Goal: Information Seeking & Learning: Check status

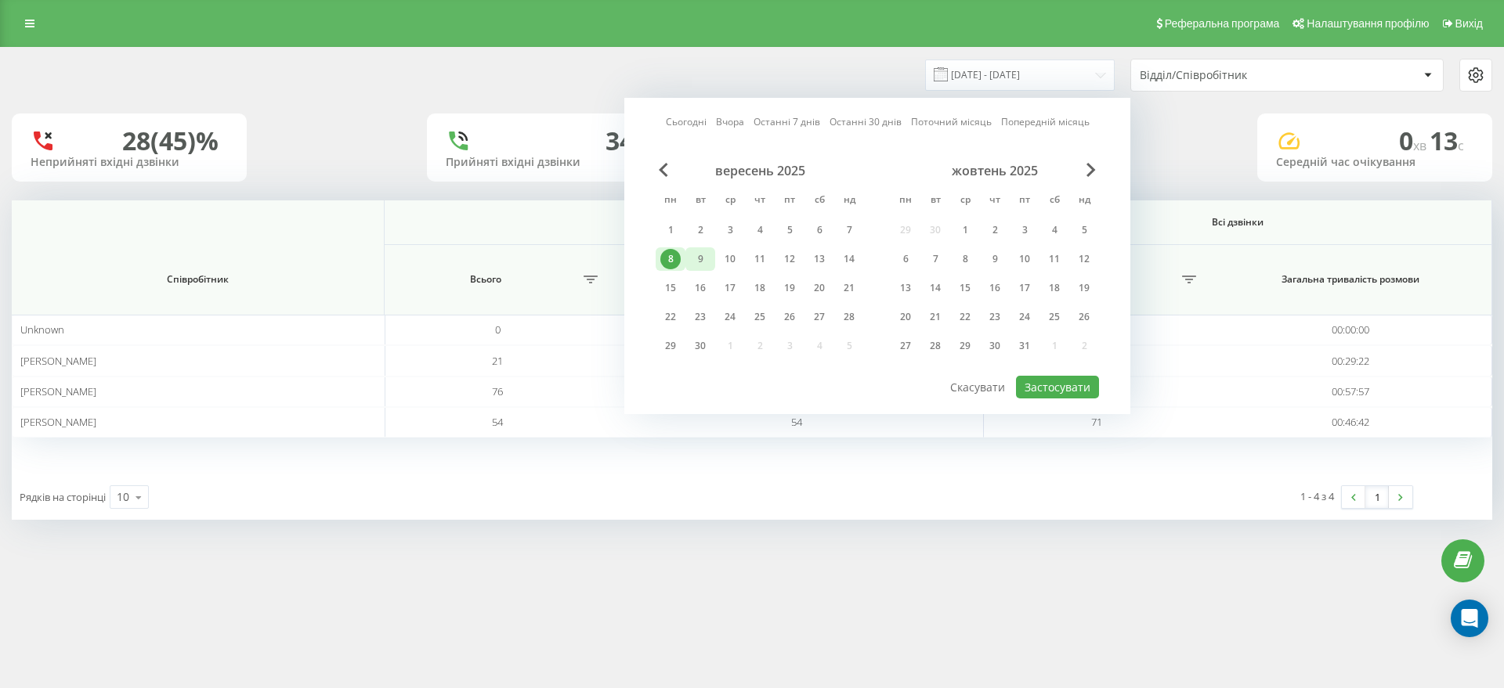
click at [699, 262] on div "9" at bounding box center [700, 259] width 20 height 20
click at [1091, 385] on button "Застосувати" at bounding box center [1057, 387] width 83 height 23
type input "09.09.2025 - 09.09.2025"
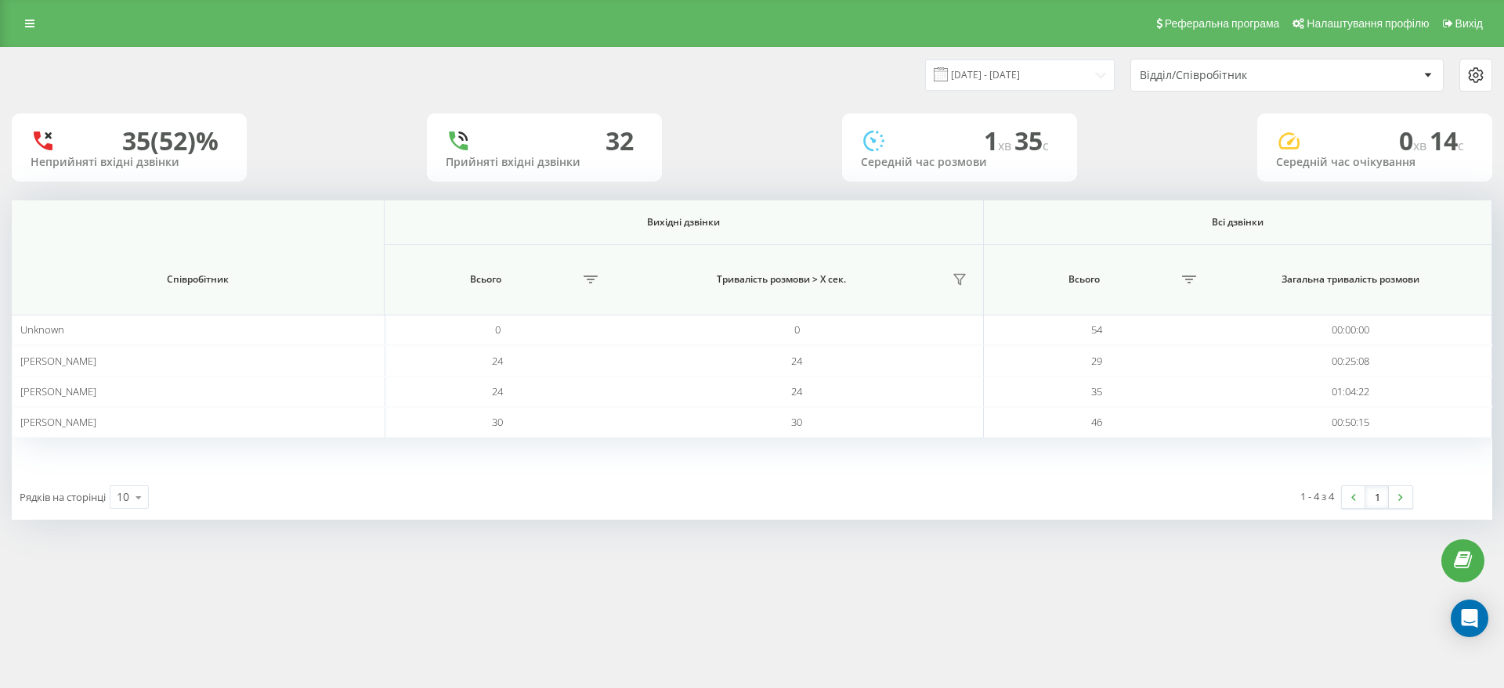
click at [1235, 85] on div "Відділ/Співробітник" at bounding box center [1287, 75] width 312 height 31
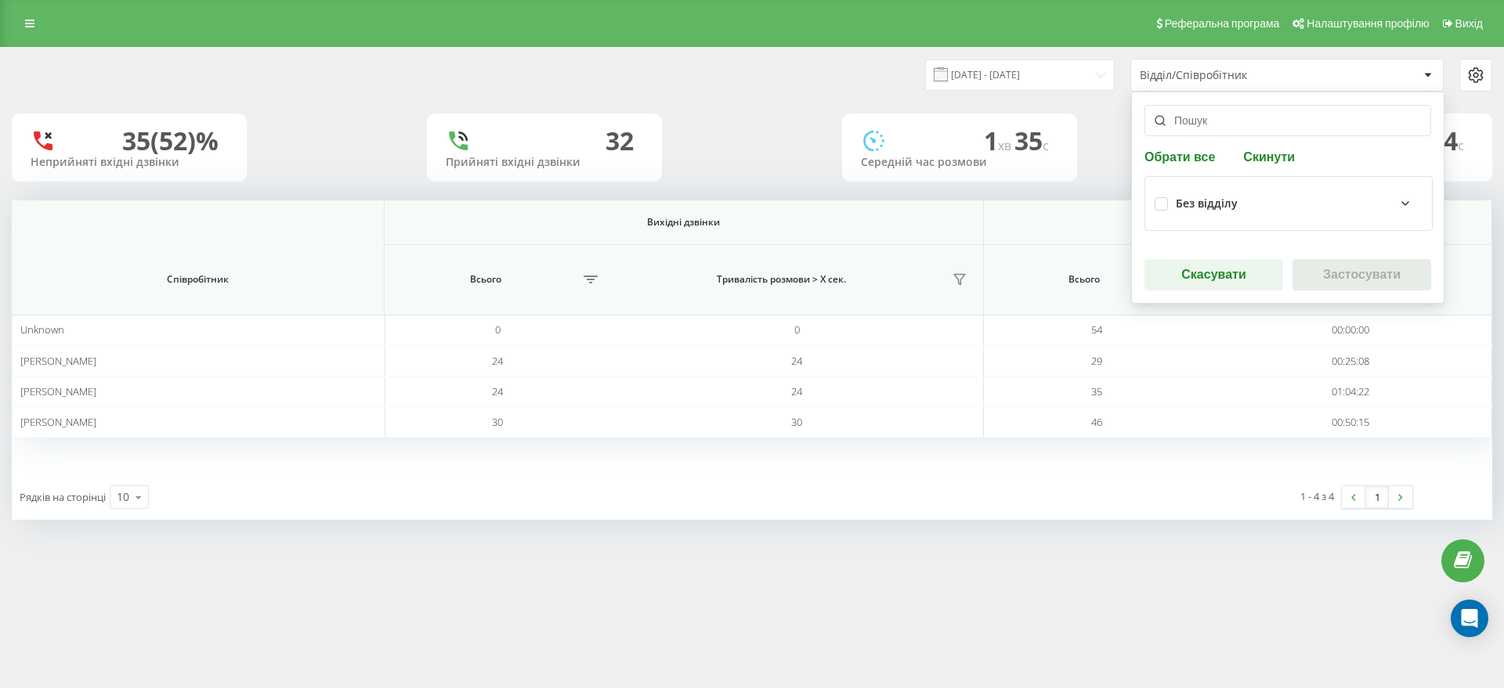
click at [1193, 200] on div "Без відділу" at bounding box center [1207, 203] width 62 height 13
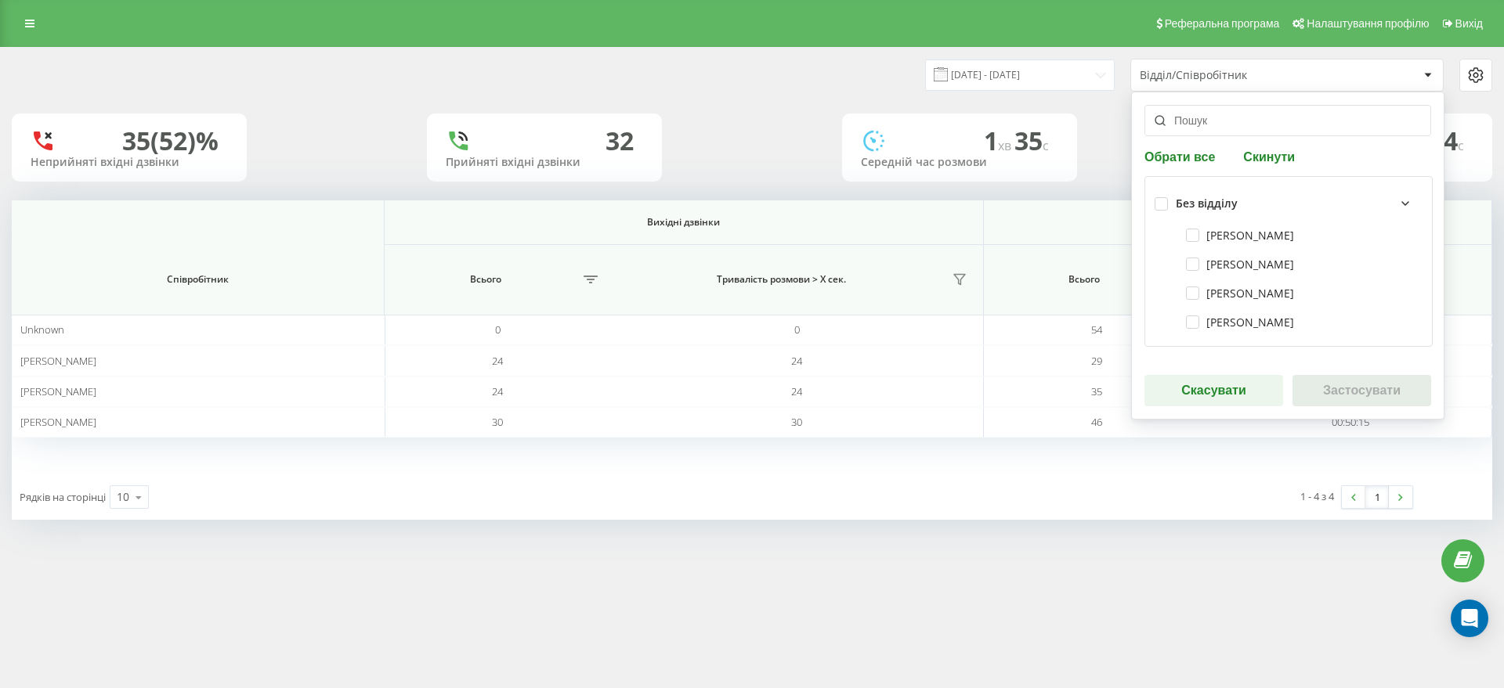
click at [1188, 204] on div "Без відділу" at bounding box center [1207, 203] width 62 height 13
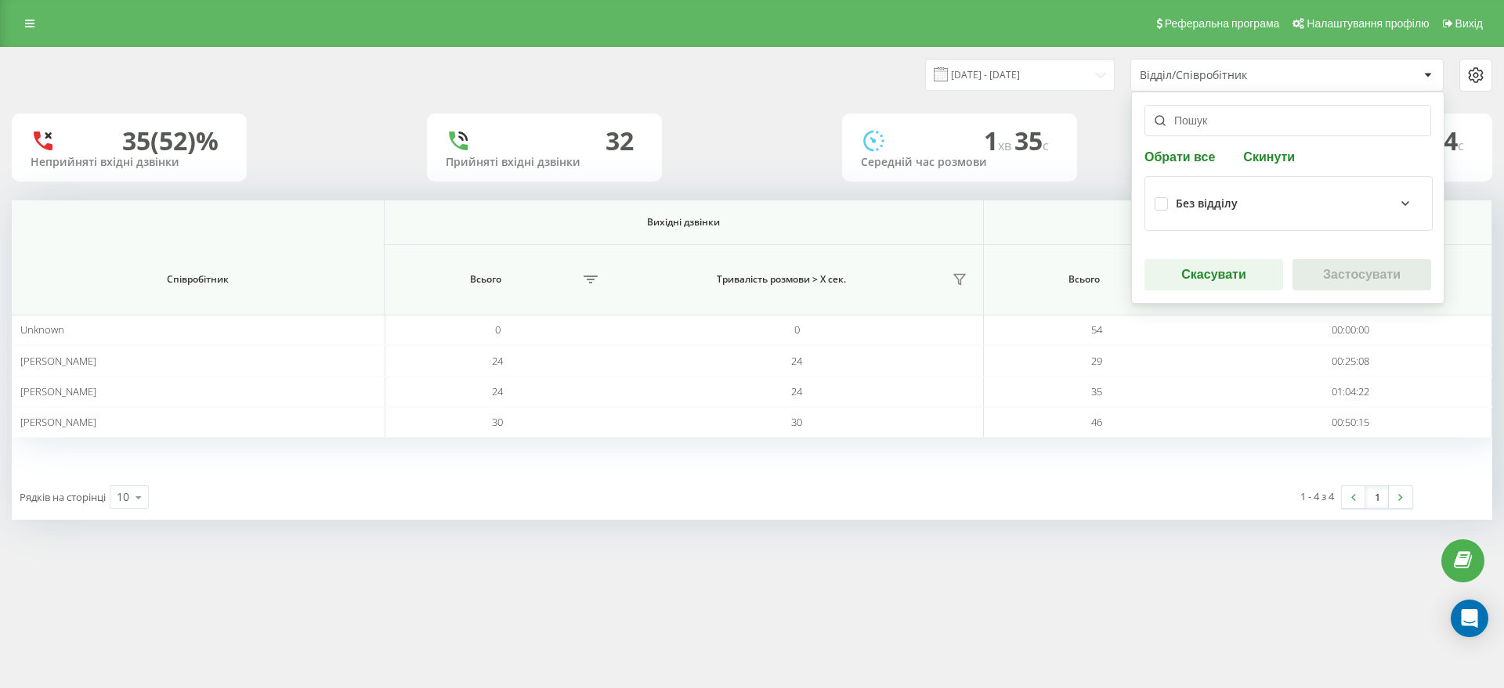
click at [1191, 204] on div "Без відділу" at bounding box center [1207, 203] width 62 height 13
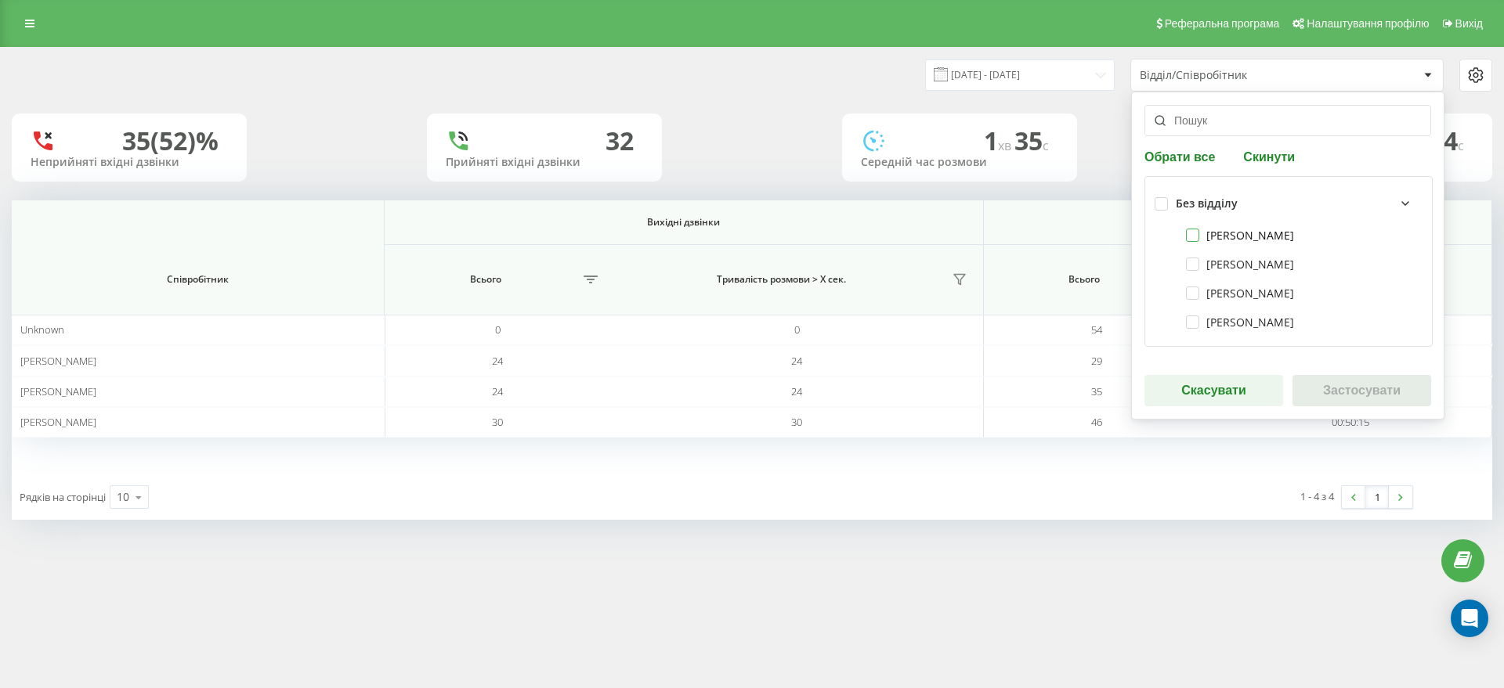
click at [1212, 233] on label "[PERSON_NAME]" at bounding box center [1240, 235] width 108 height 13
checkbox input "true"
click at [1168, 202] on div "Без відділу" at bounding box center [1288, 203] width 268 height 34
click at [1163, 197] on label at bounding box center [1160, 197] width 13 height 0
checkbox input "true"
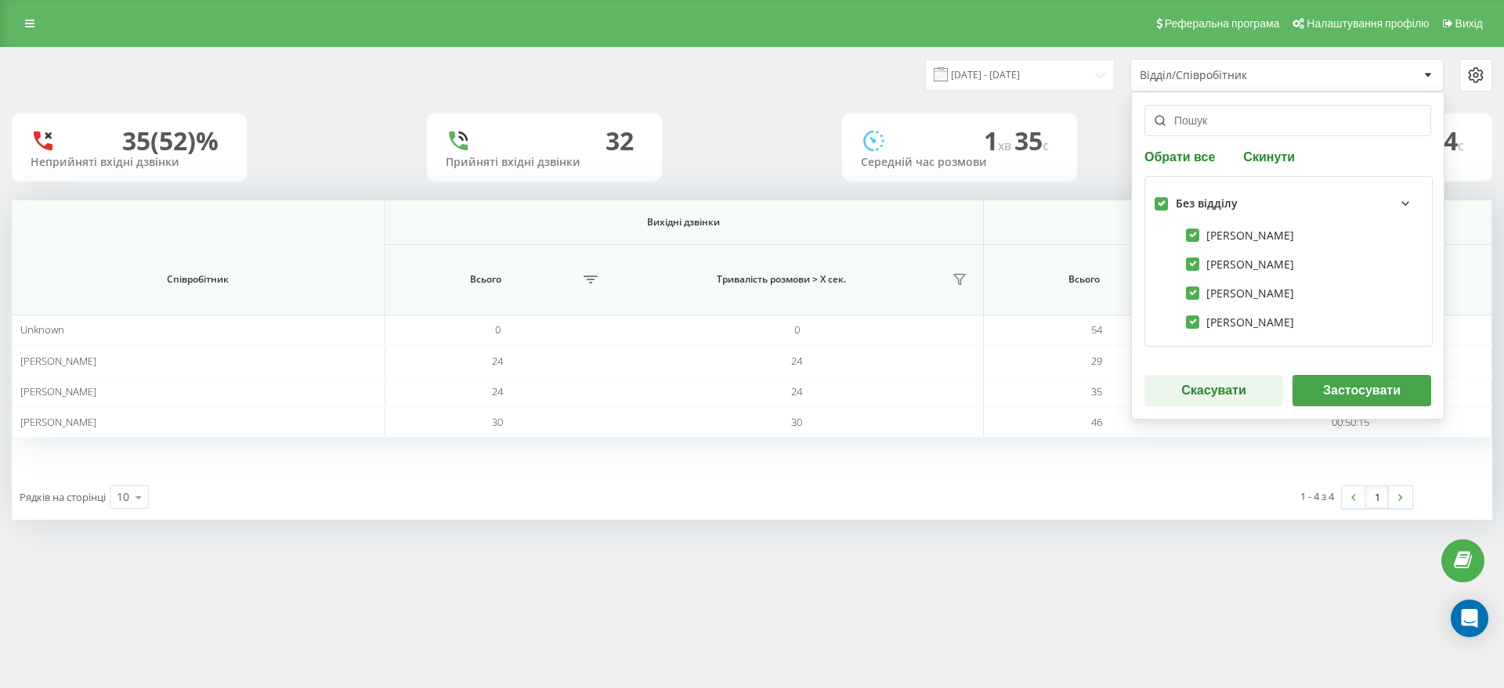
checkbox input "true"
click at [1350, 395] on button "Застосувати" at bounding box center [1361, 390] width 139 height 31
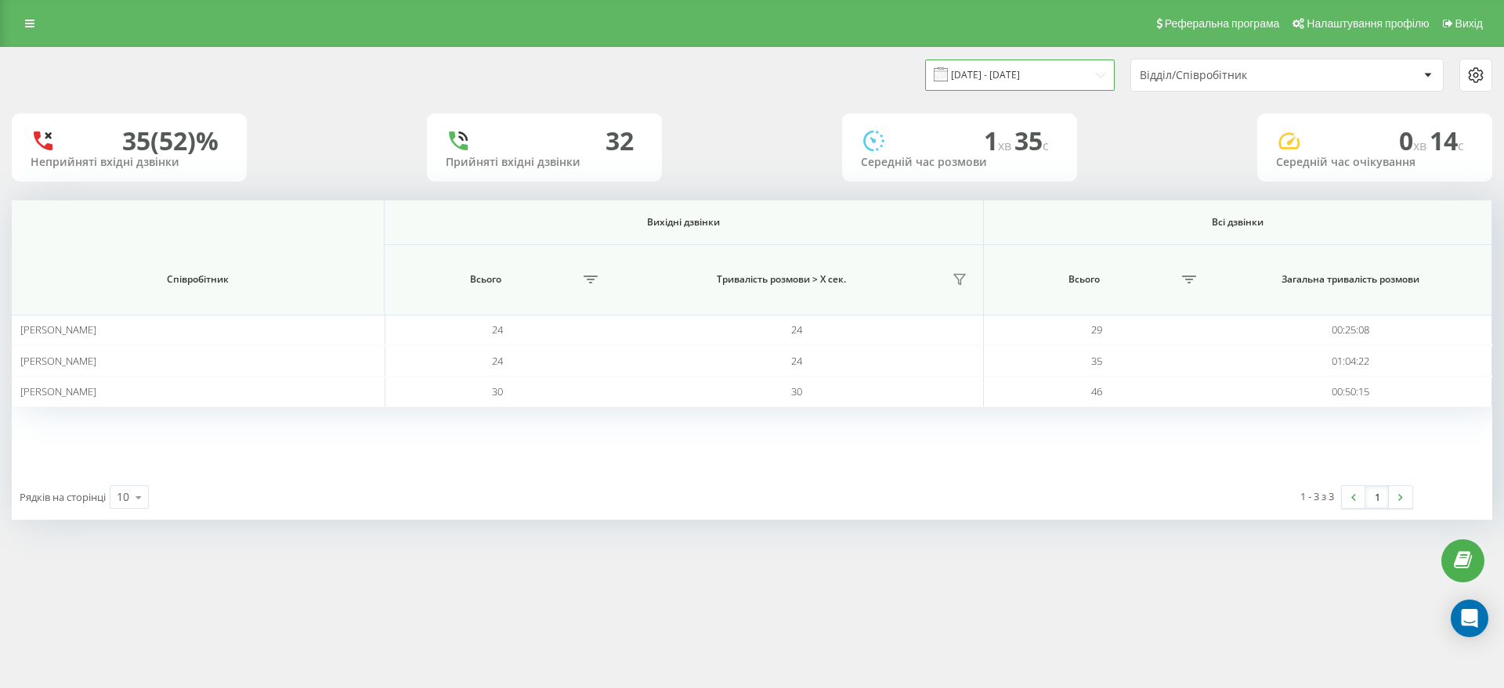
click at [1020, 81] on input "09.09.2025 - 09.09.2025" at bounding box center [1020, 75] width 190 height 31
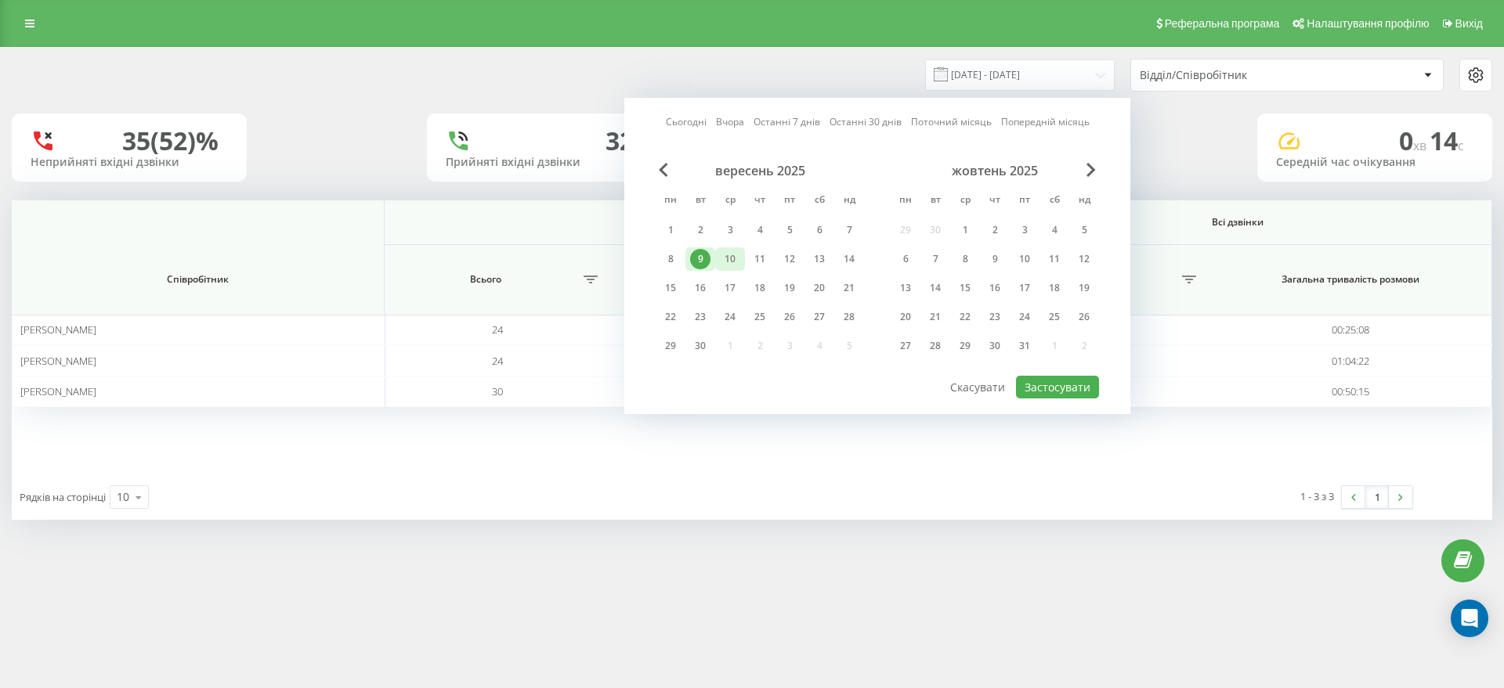
click at [737, 255] on div "10" at bounding box center [730, 259] width 20 height 20
click at [1056, 384] on button "Застосувати" at bounding box center [1057, 387] width 83 height 23
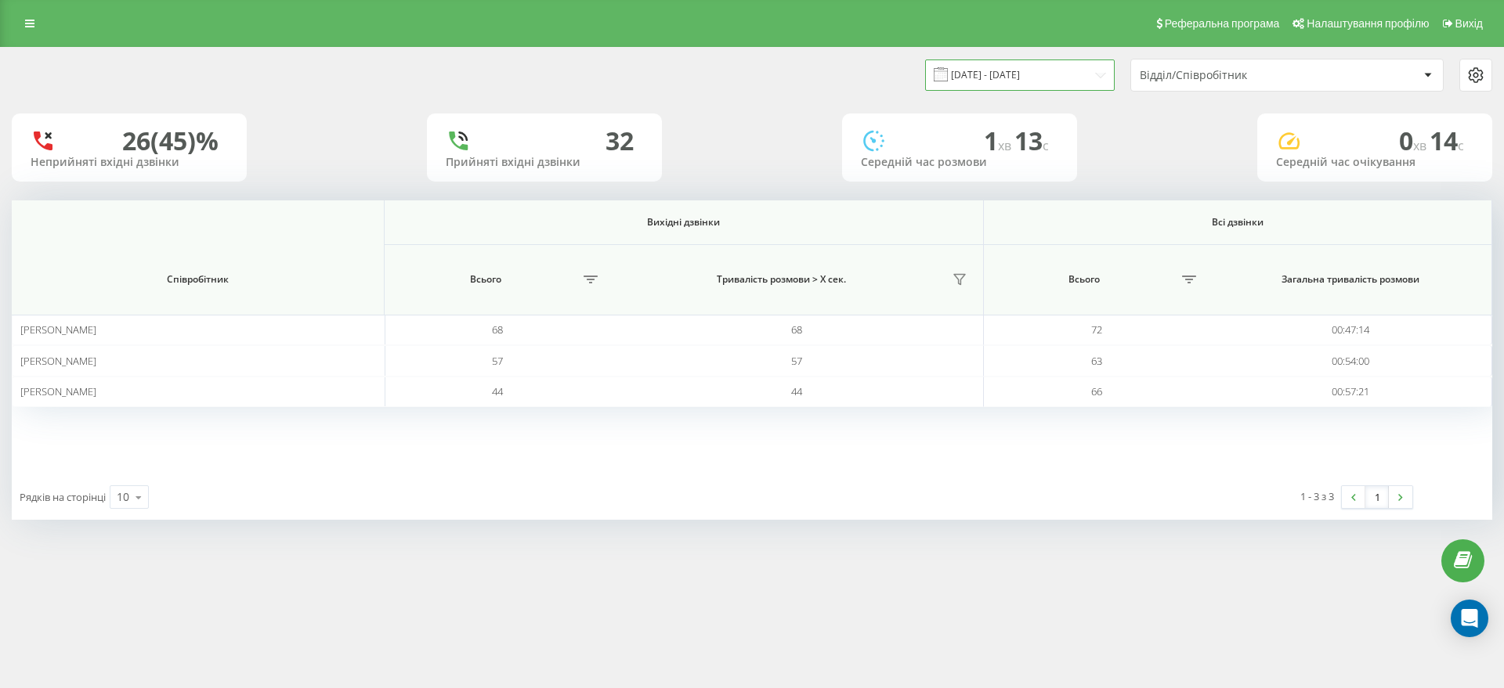
click at [1061, 70] on input "10.09.2025 - 10.09.2025" at bounding box center [1020, 75] width 190 height 31
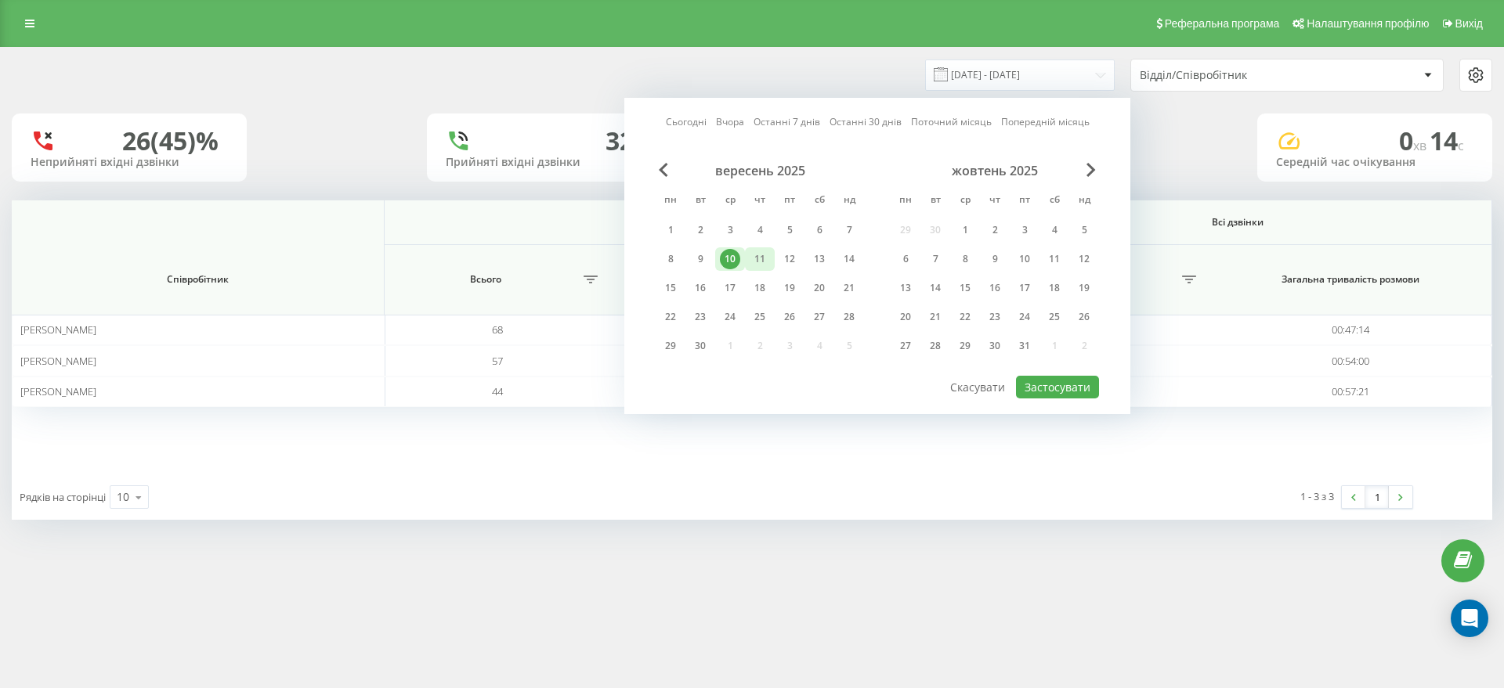
click at [761, 264] on div "11" at bounding box center [759, 259] width 20 height 20
click at [1059, 391] on button "Застосувати" at bounding box center [1057, 387] width 83 height 23
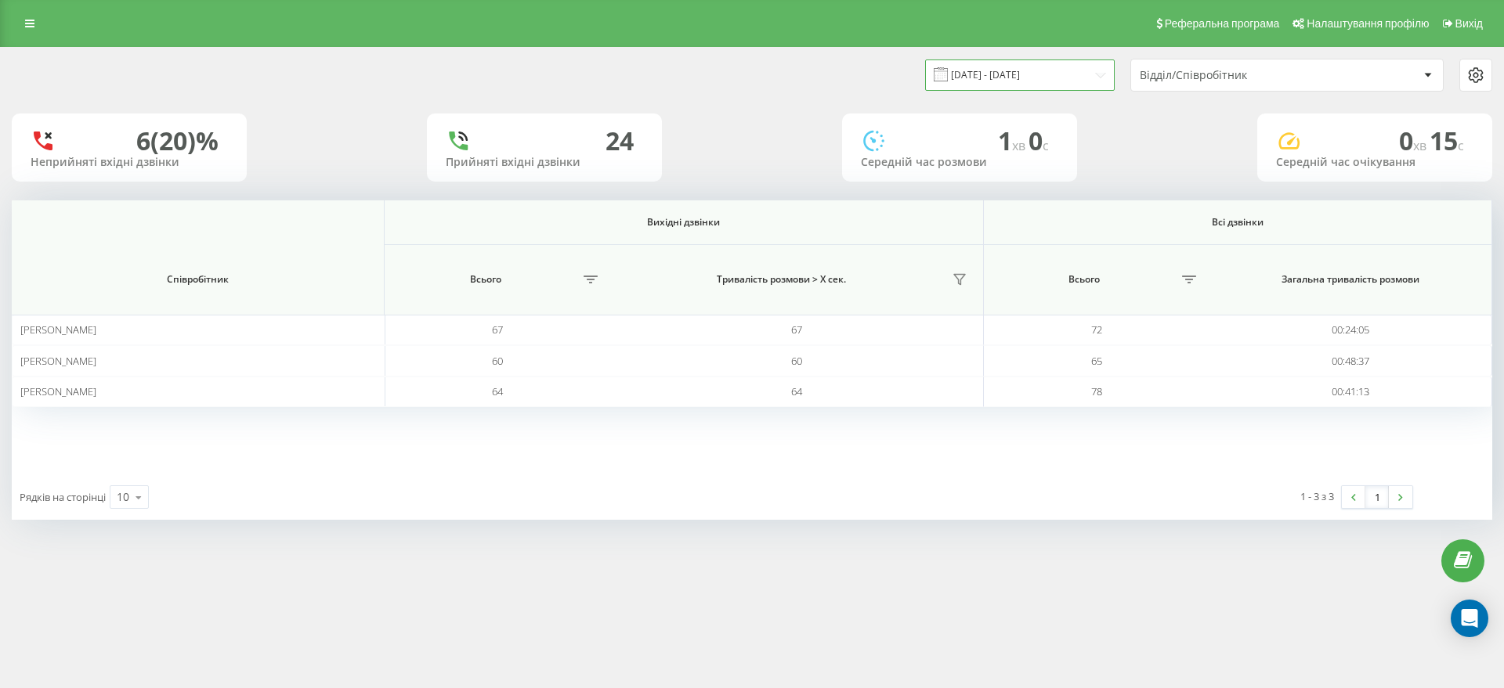
click at [1059, 75] on input "[DATE] - [DATE]" at bounding box center [1020, 75] width 190 height 31
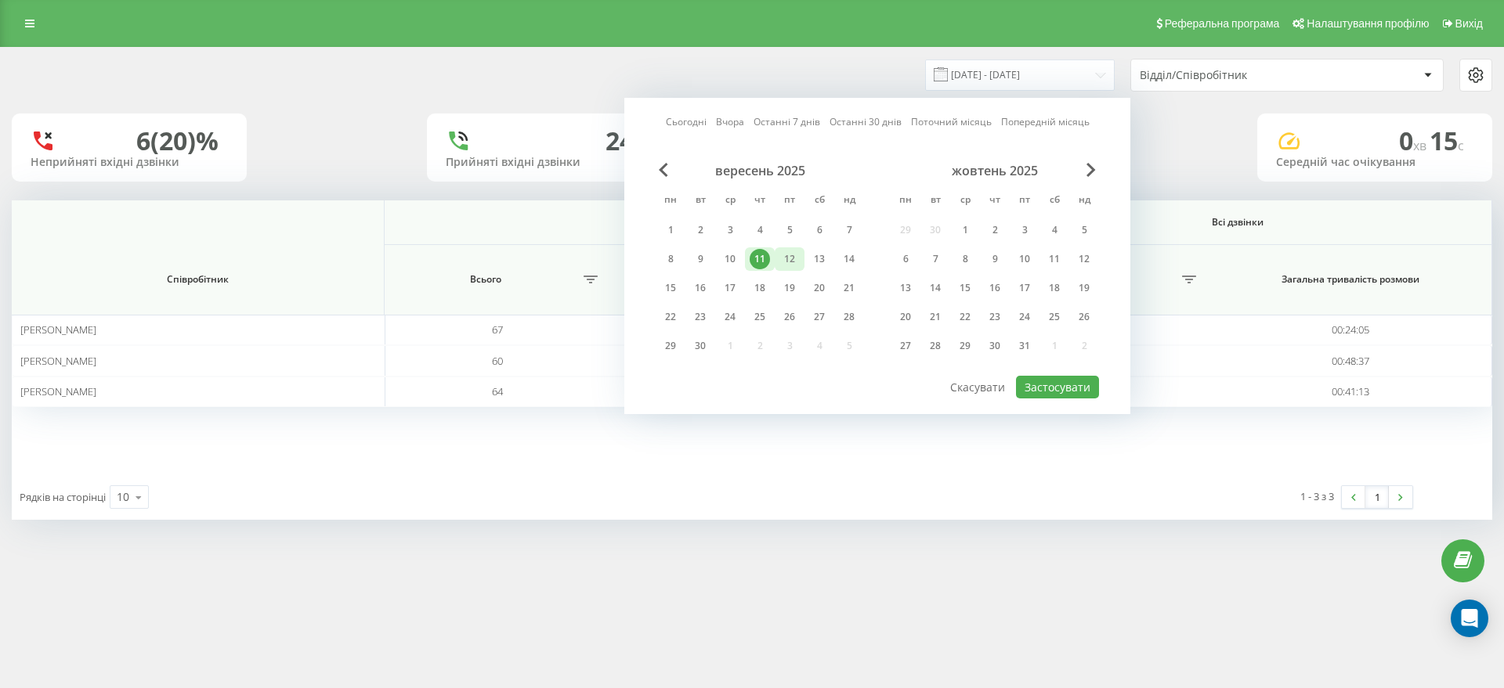
click at [792, 260] on div "12" at bounding box center [789, 259] width 20 height 20
click at [1036, 383] on button "Застосувати" at bounding box center [1057, 387] width 83 height 23
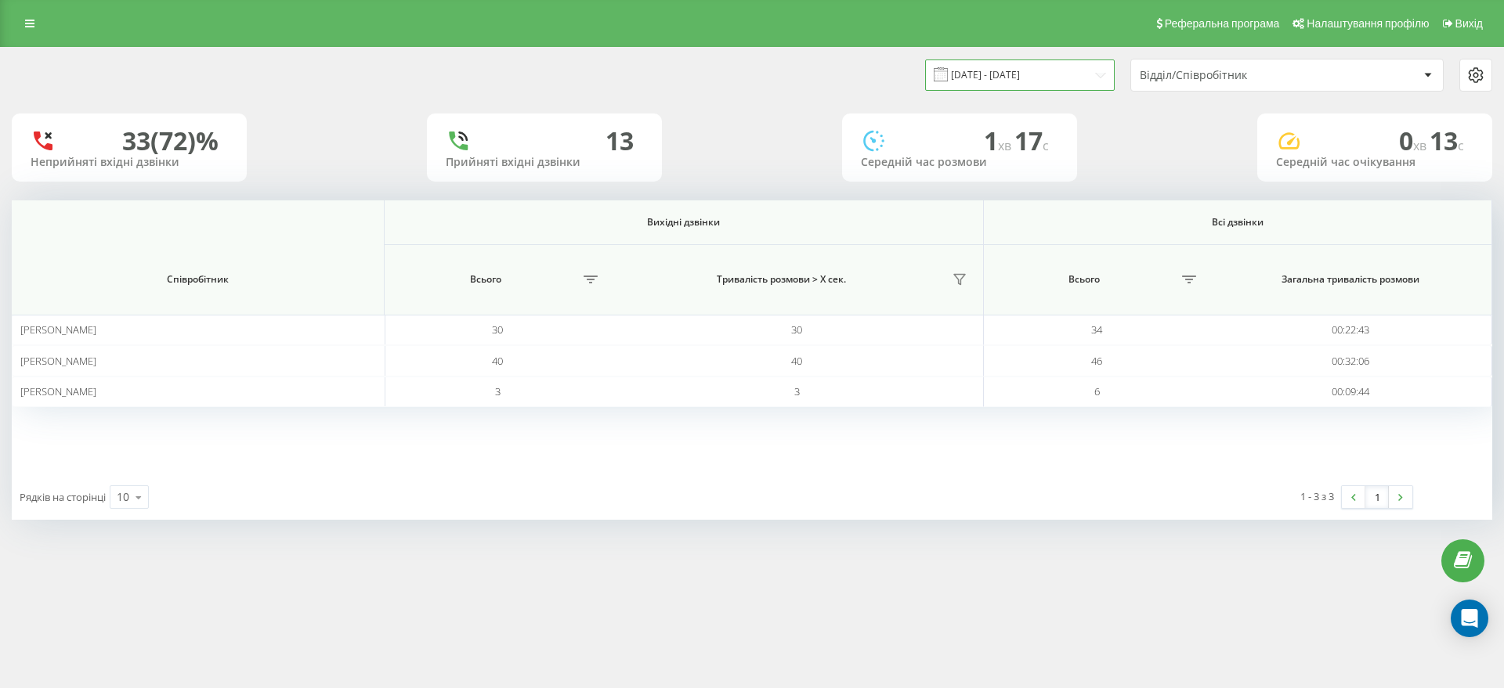
click at [1033, 75] on input "12.09.2025 - 12.09.2025" at bounding box center [1020, 75] width 190 height 31
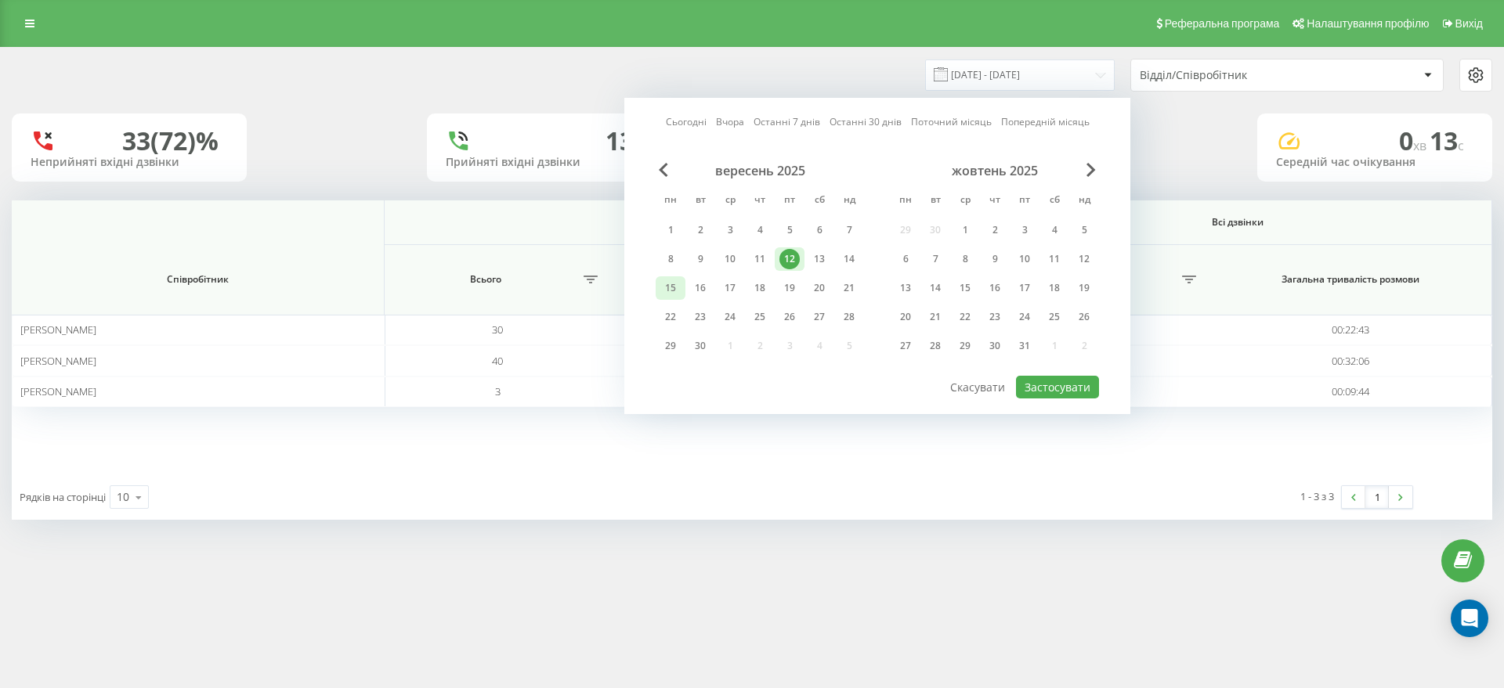
click at [673, 290] on div "15" at bounding box center [670, 288] width 20 height 20
click at [1084, 385] on button "Застосувати" at bounding box center [1057, 387] width 83 height 23
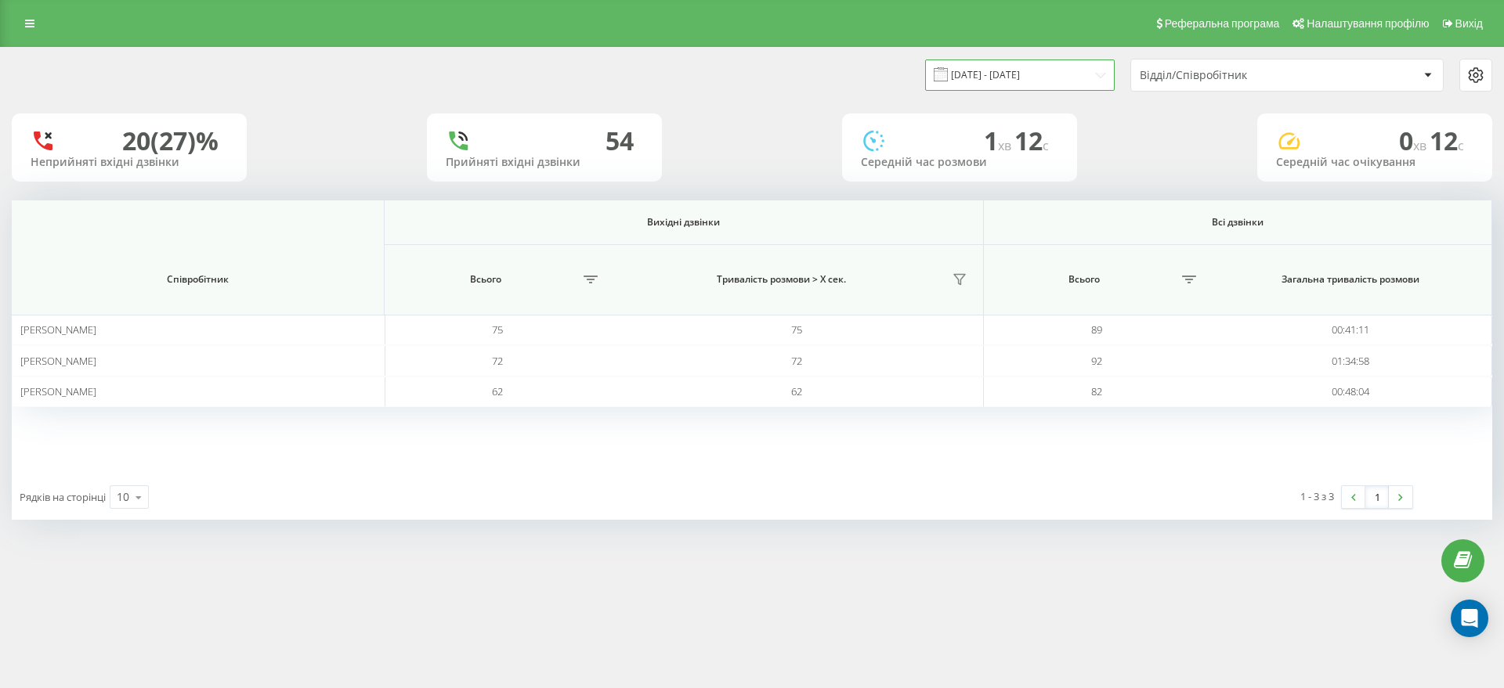
click at [1053, 81] on input "15.09.2025 - 15.09.2025" at bounding box center [1020, 75] width 190 height 31
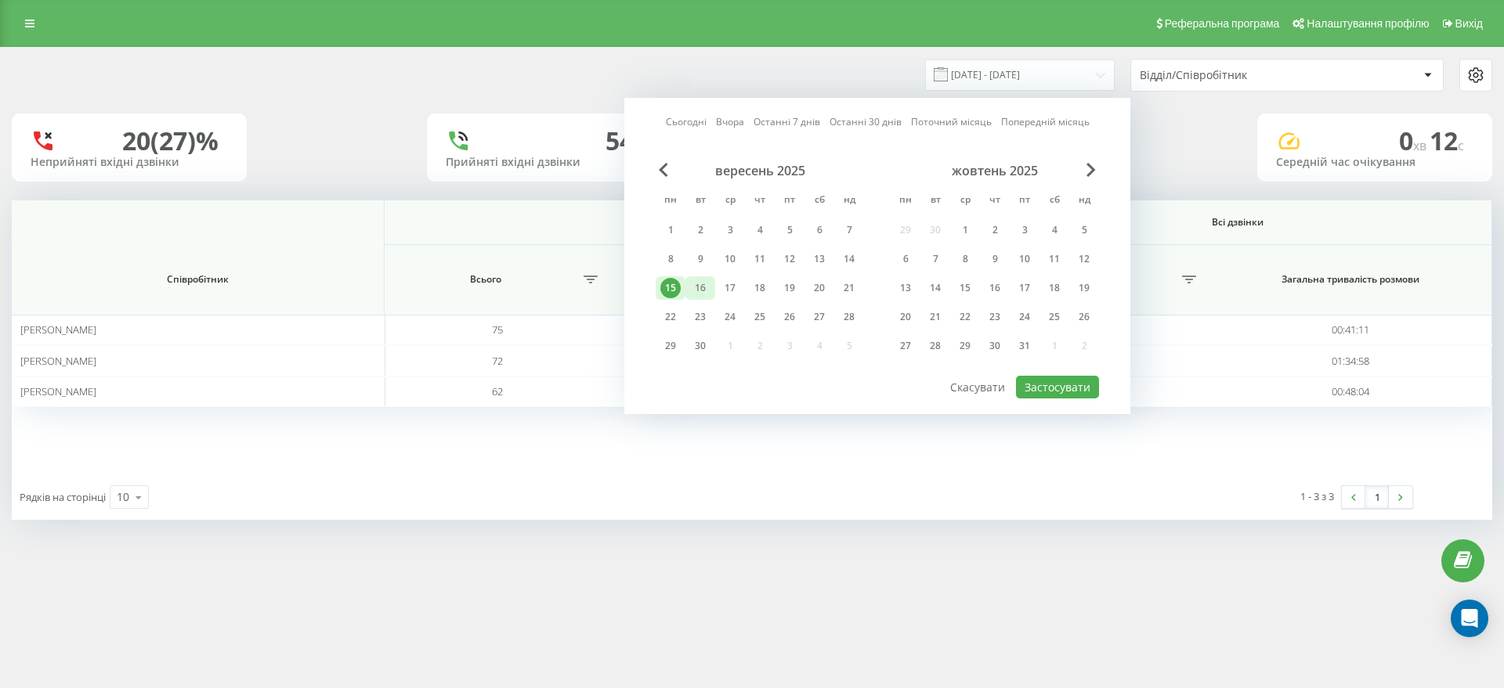
click at [699, 295] on div "16" at bounding box center [700, 288] width 20 height 20
click at [701, 287] on div "16" at bounding box center [700, 288] width 20 height 20
click at [1074, 391] on button "Застосувати" at bounding box center [1057, 387] width 83 height 23
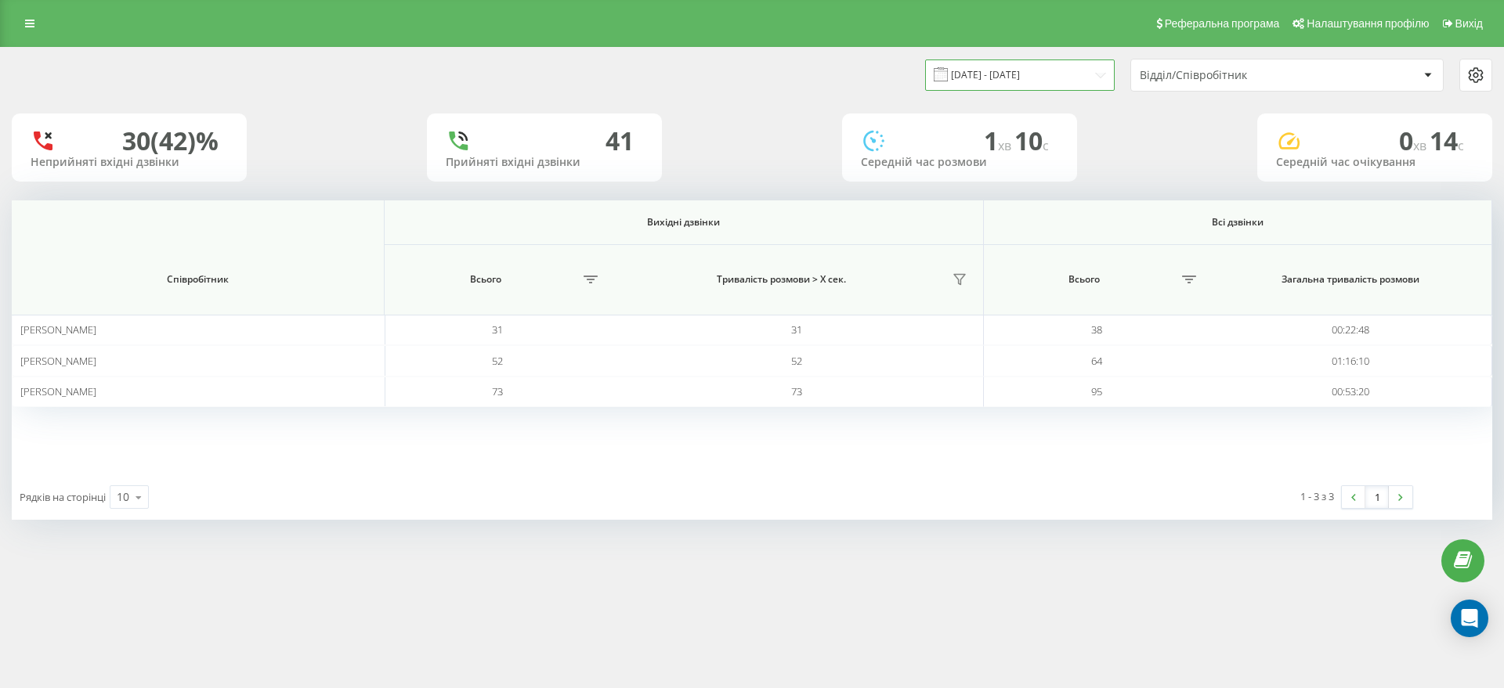
click at [1065, 81] on input "16.09.2025 - 16.09.2025" at bounding box center [1020, 75] width 190 height 31
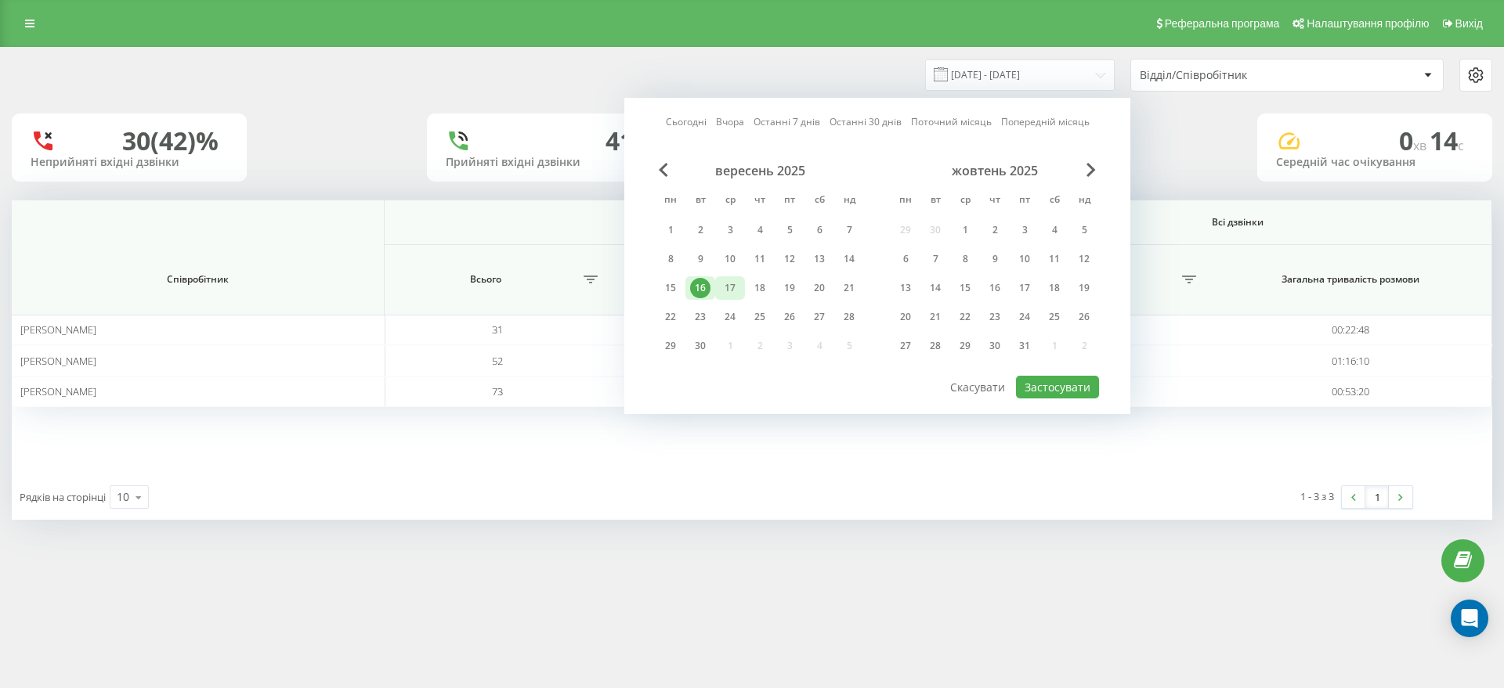
click at [728, 284] on div "17" at bounding box center [730, 288] width 20 height 20
click at [1034, 381] on button "Застосувати" at bounding box center [1057, 387] width 83 height 23
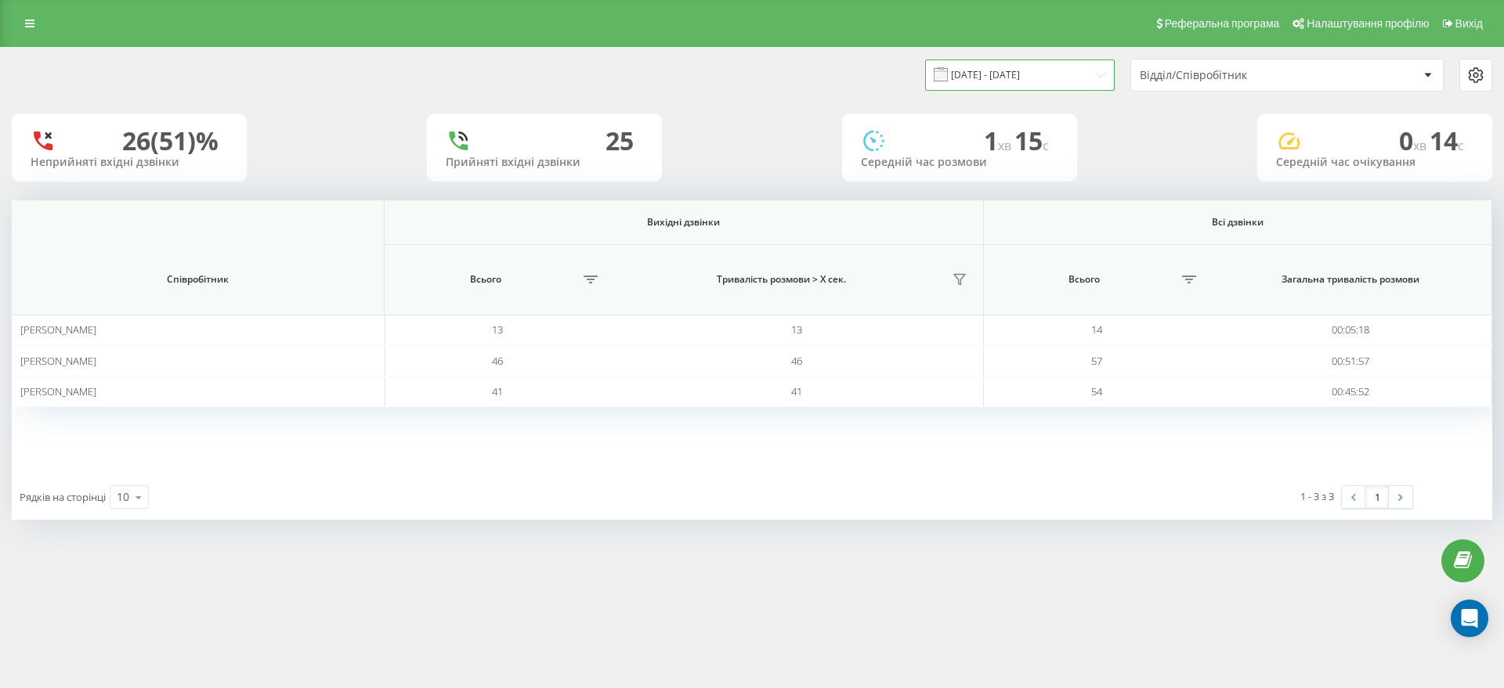
click at [1096, 69] on input "17.09.2025 - 17.09.2025" at bounding box center [1020, 75] width 190 height 31
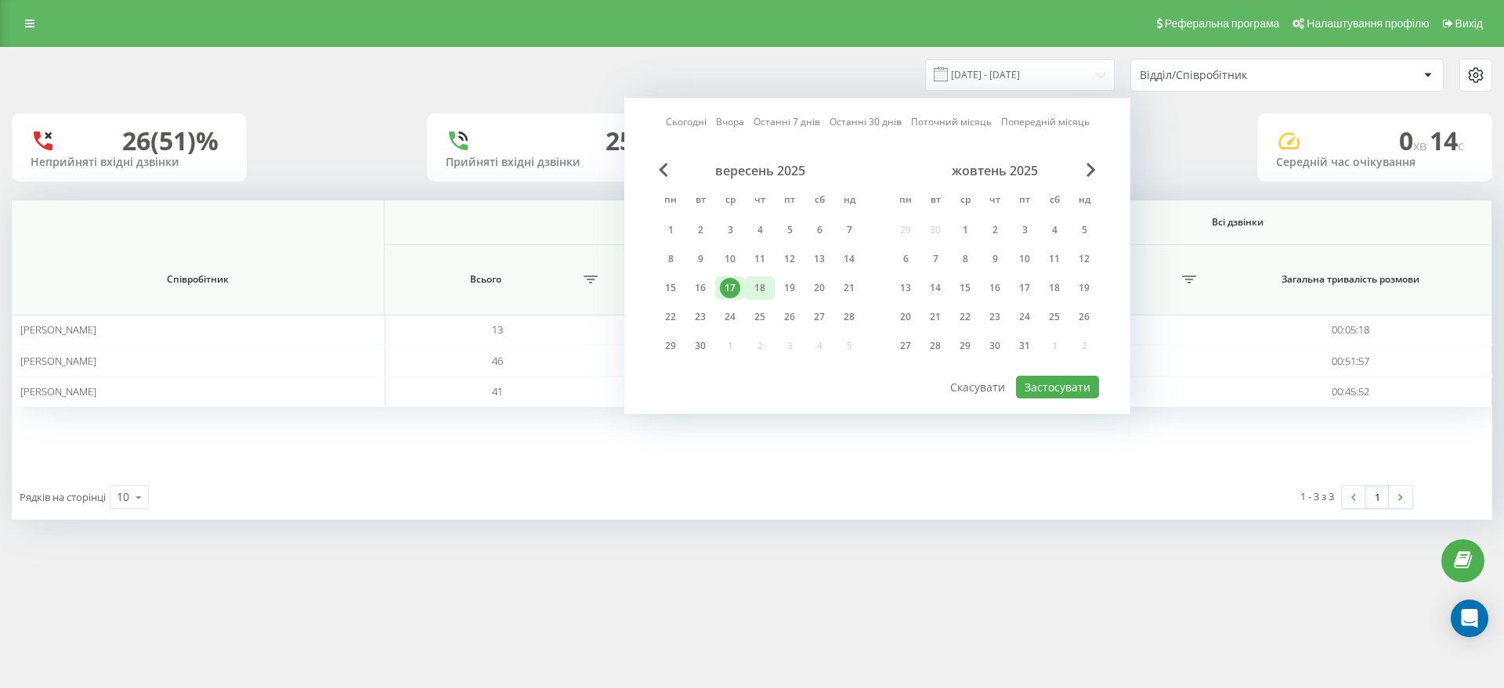
click at [764, 287] on div "18" at bounding box center [759, 288] width 20 height 20
click at [1070, 385] on button "Застосувати" at bounding box center [1057, 387] width 83 height 23
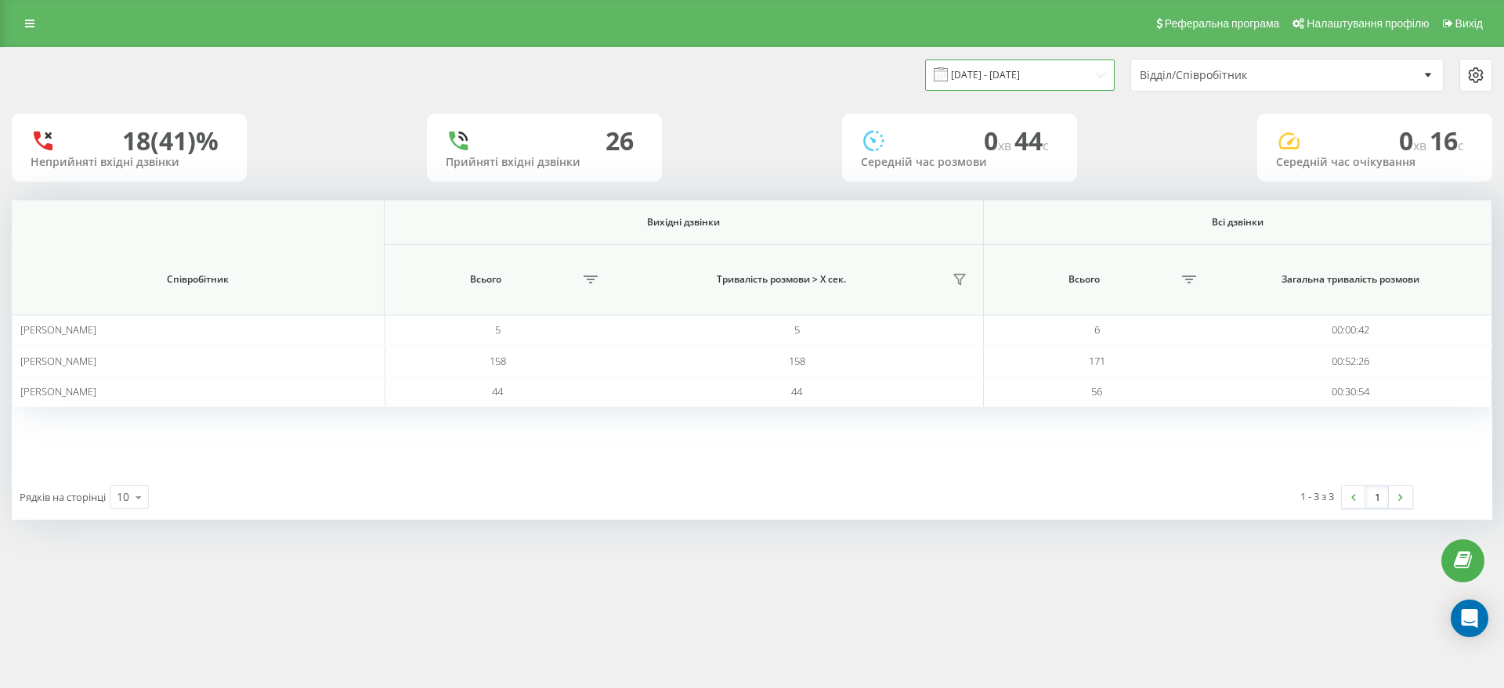
click at [1057, 70] on input "18.09.2025 - 18.09.2025" at bounding box center [1020, 75] width 190 height 31
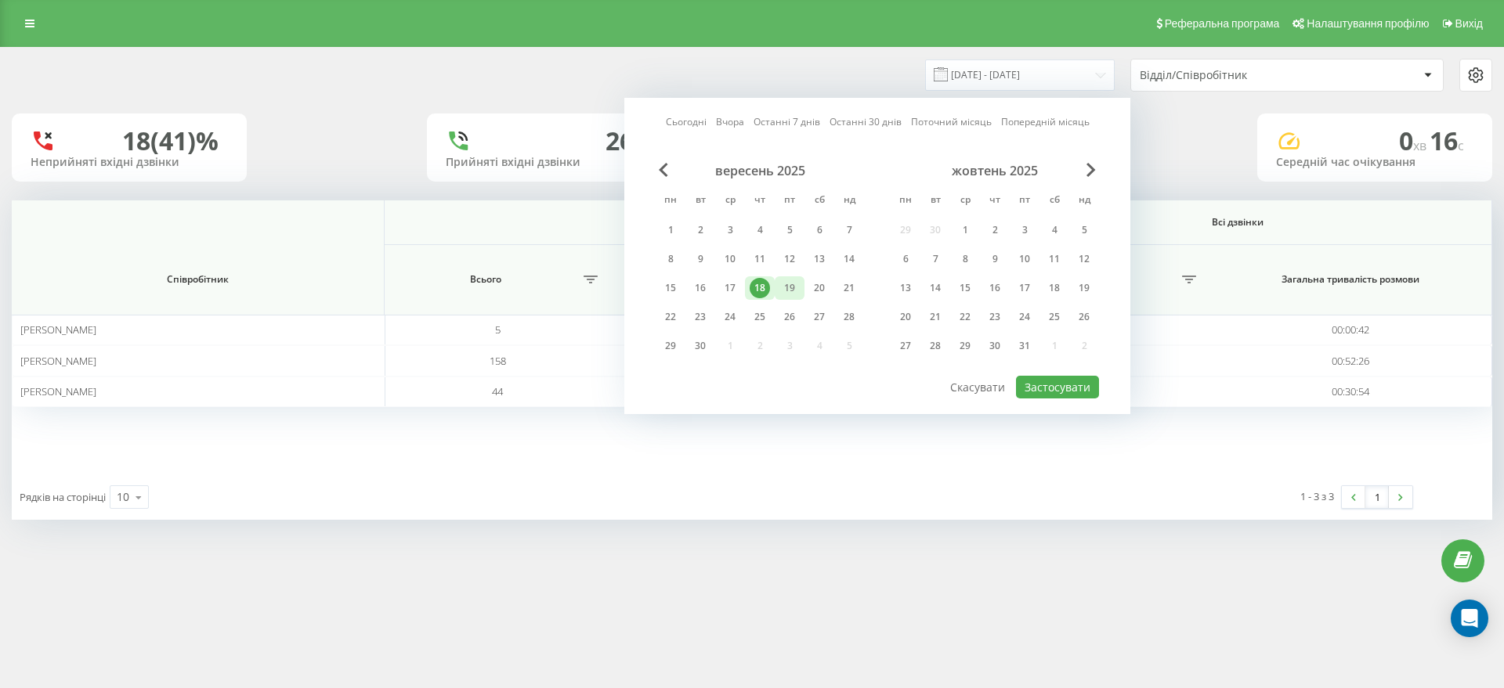
click at [797, 289] on div "19" at bounding box center [789, 288] width 20 height 20
click at [1057, 383] on button "Застосувати" at bounding box center [1057, 387] width 83 height 23
type input "[DATE] - [DATE]"
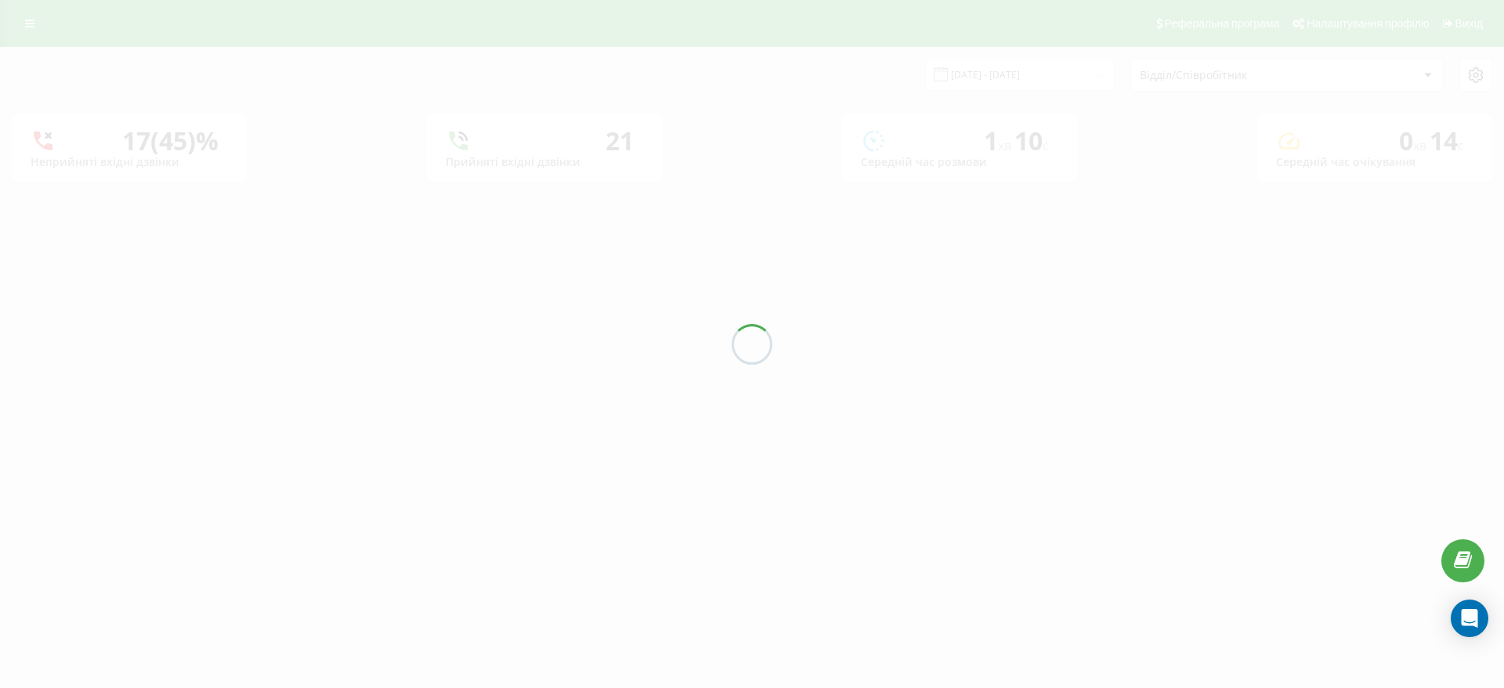
click at [817, 279] on div at bounding box center [752, 344] width 1504 height 688
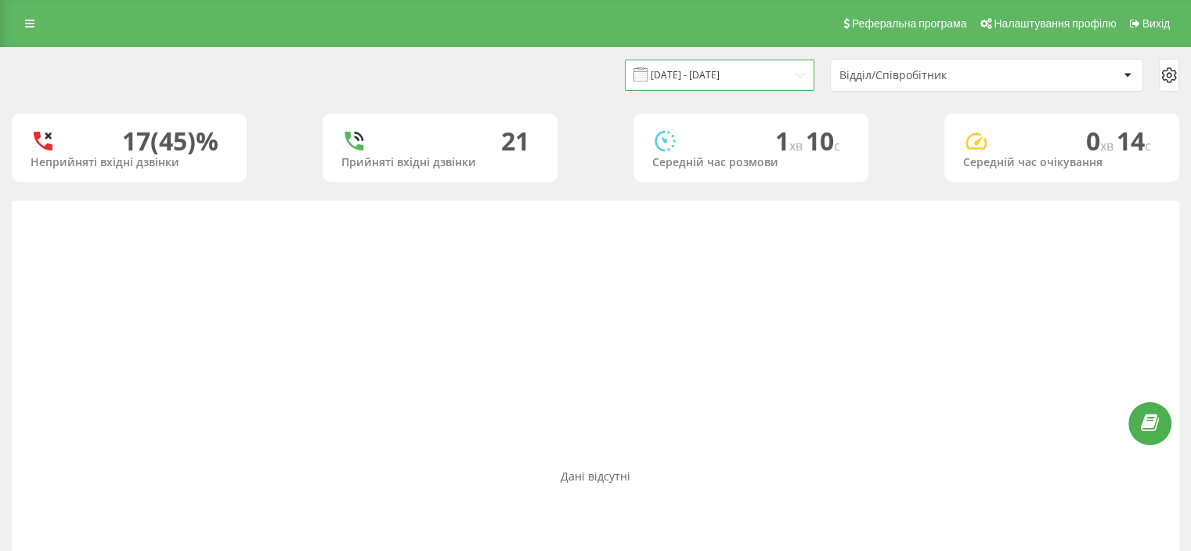
click at [769, 70] on input "[DATE] - [DATE]" at bounding box center [720, 75] width 190 height 31
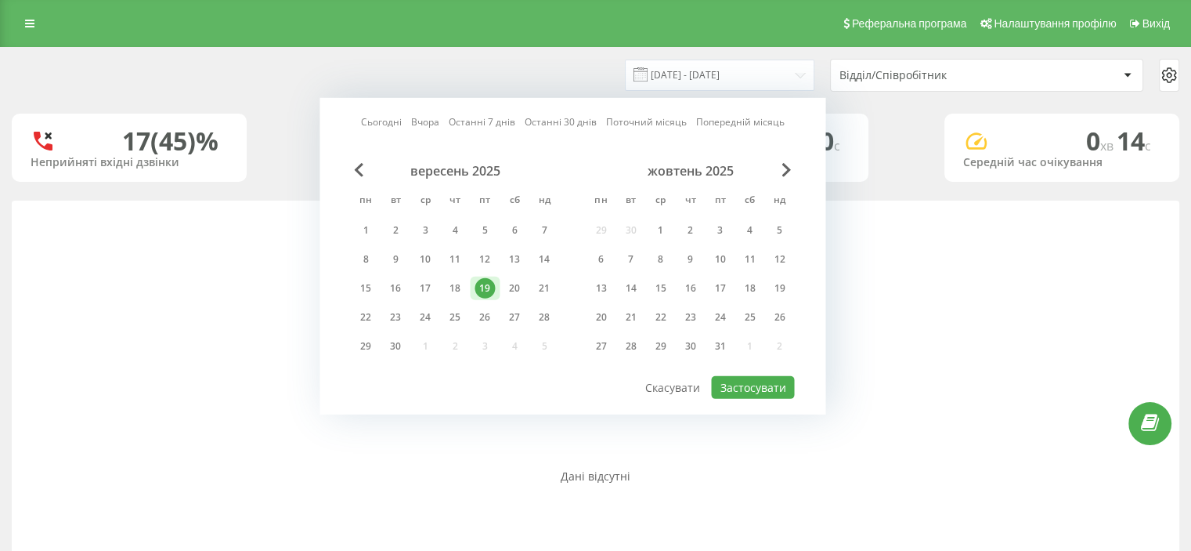
click at [484, 284] on div "19" at bounding box center [485, 288] width 20 height 20
click at [761, 367] on div "вересень 2025 пн вт ср чт пт сб нд 1 2 3 4 5 6 7 8 9 10 11 12 13 14 15 16 17 18…" at bounding box center [572, 268] width 443 height 211
click at [755, 381] on button "Застосувати" at bounding box center [752, 387] width 83 height 23
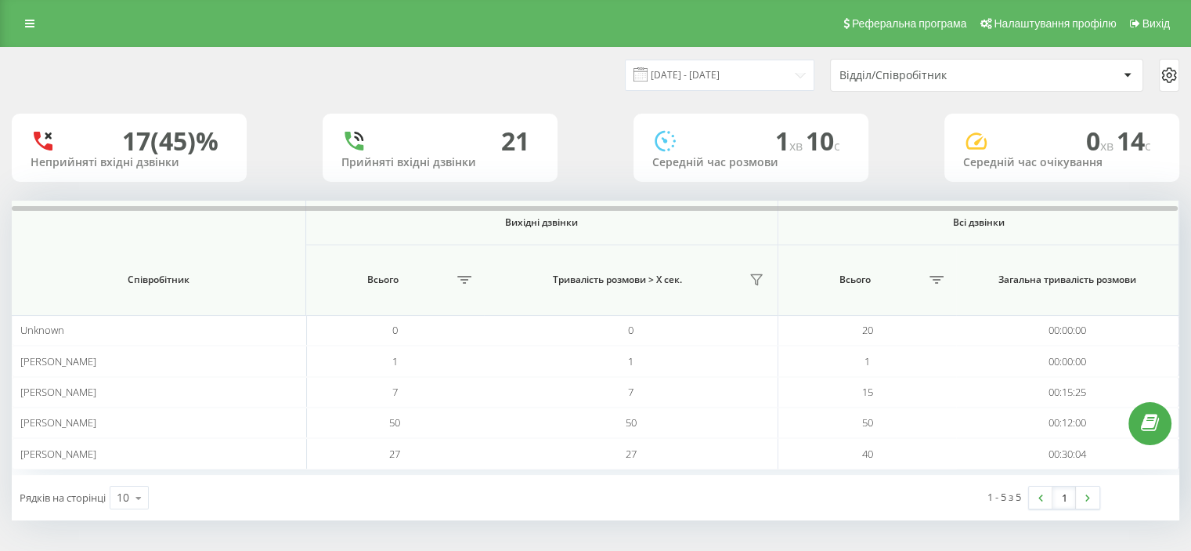
click at [919, 67] on div "Відділ/Співробітник" at bounding box center [987, 75] width 312 height 31
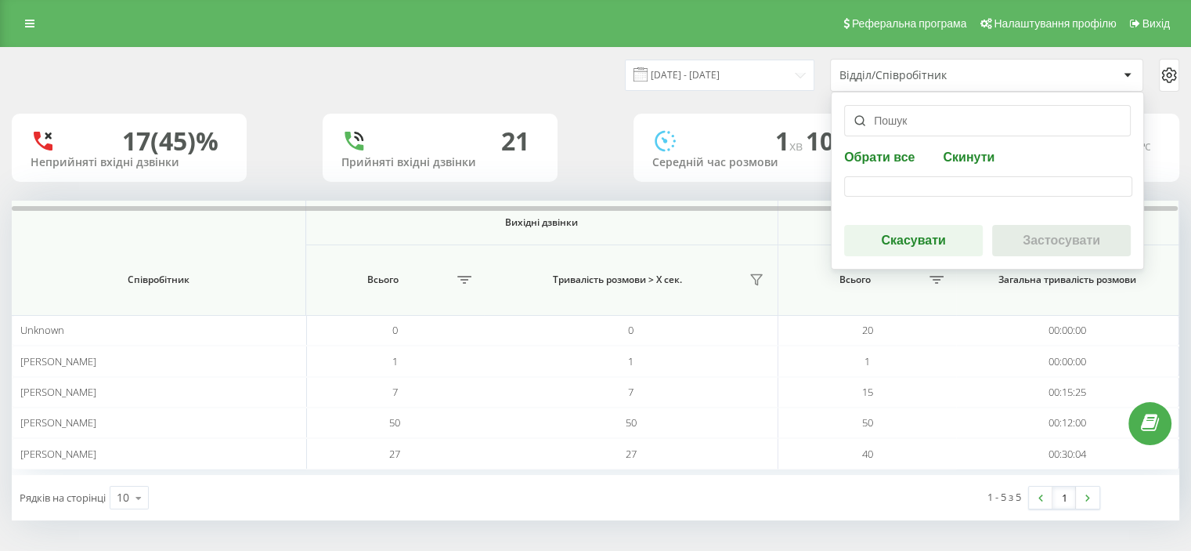
drag, startPoint x: 855, startPoint y: 151, endPoint x: 865, endPoint y: 165, distance: 16.9
click at [855, 152] on button "Обрати все" at bounding box center [881, 156] width 75 height 15
click at [923, 180] on div at bounding box center [988, 186] width 288 height 20
click at [916, 200] on div "Обрати все Скинути Скасувати Застосувати" at bounding box center [987, 181] width 313 height 178
click at [908, 178] on div at bounding box center [988, 186] width 288 height 20
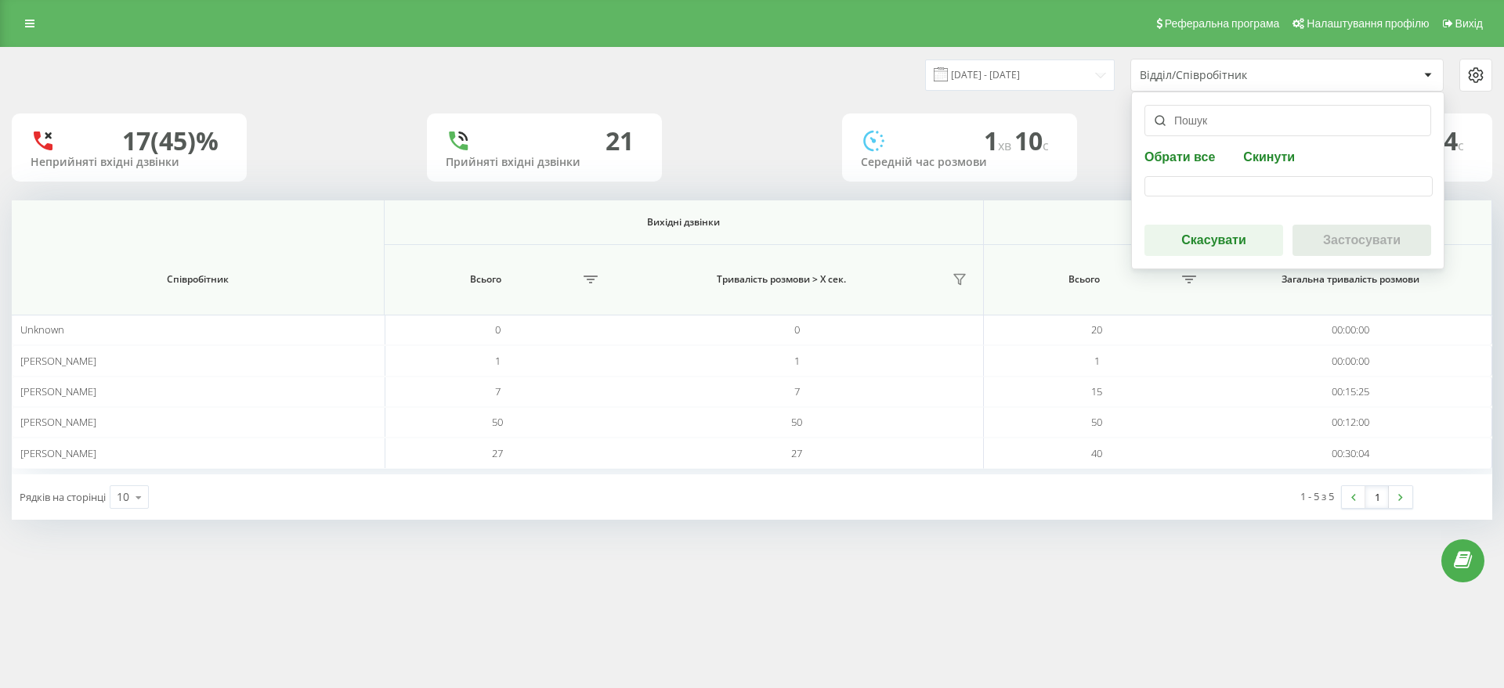
click at [1190, 64] on div "Відділ/Співробітник" at bounding box center [1287, 75] width 312 height 31
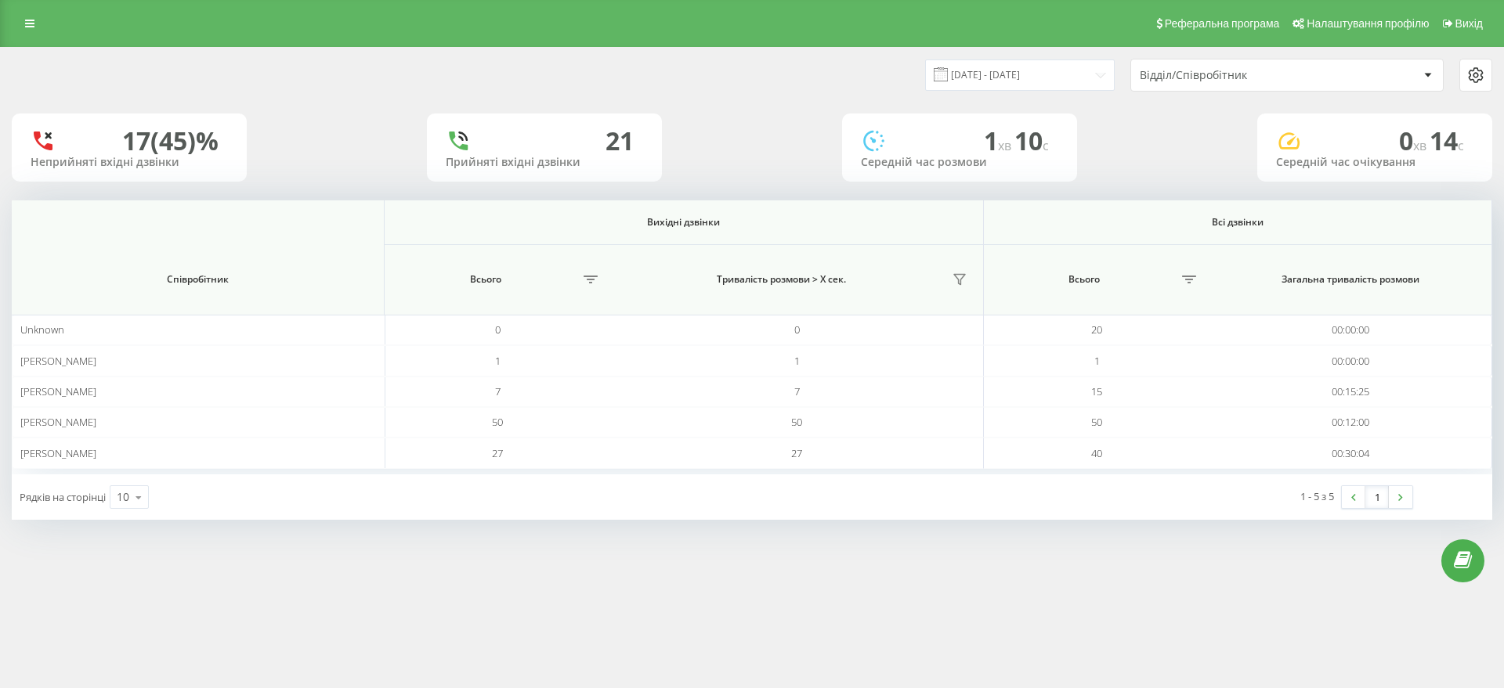
click at [1190, 80] on div "Відділ/Співробітник" at bounding box center [1287, 75] width 312 height 31
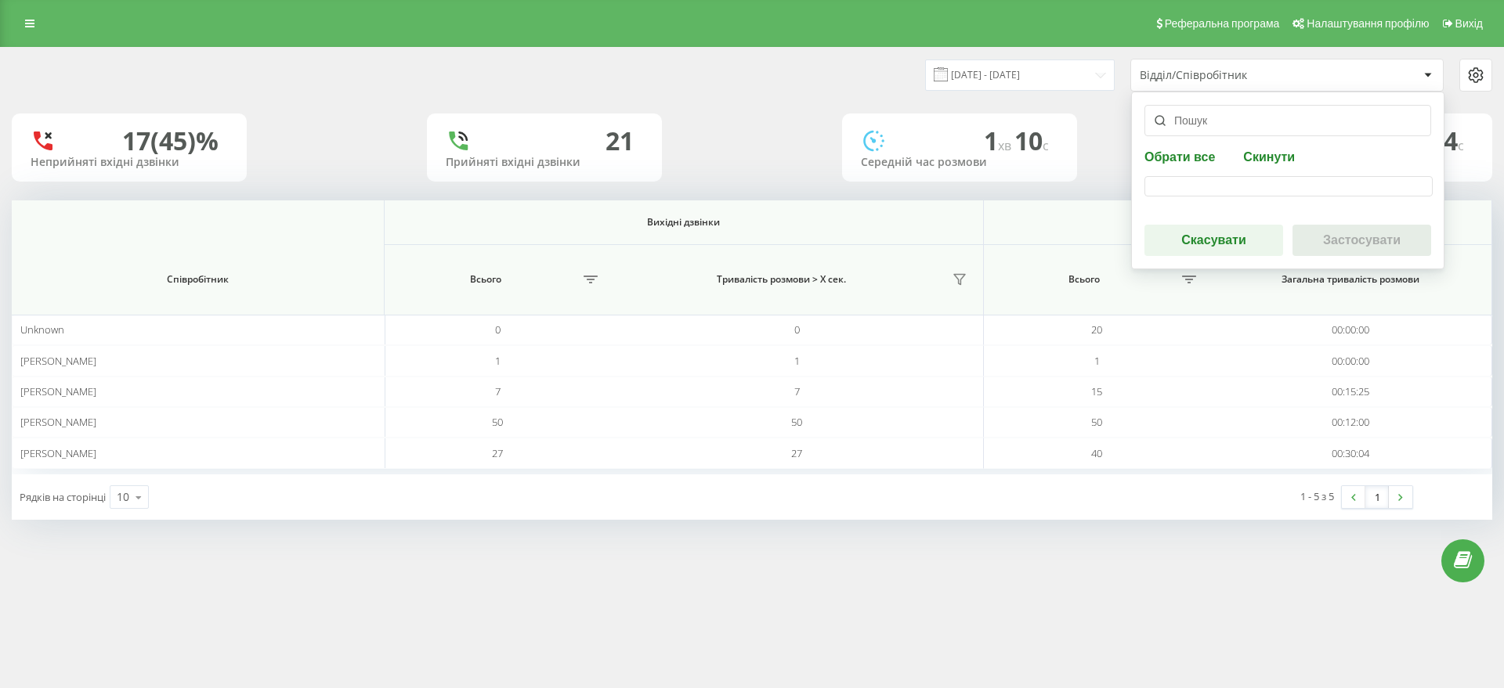
click at [1168, 149] on button "Обрати все" at bounding box center [1181, 156] width 75 height 15
drag, startPoint x: 1432, startPoint y: 185, endPoint x: 1420, endPoint y: 185, distance: 11.7
click at [1190, 185] on div at bounding box center [1288, 186] width 288 height 20
click at [1190, 237] on button "Скасувати" at bounding box center [1213, 240] width 139 height 31
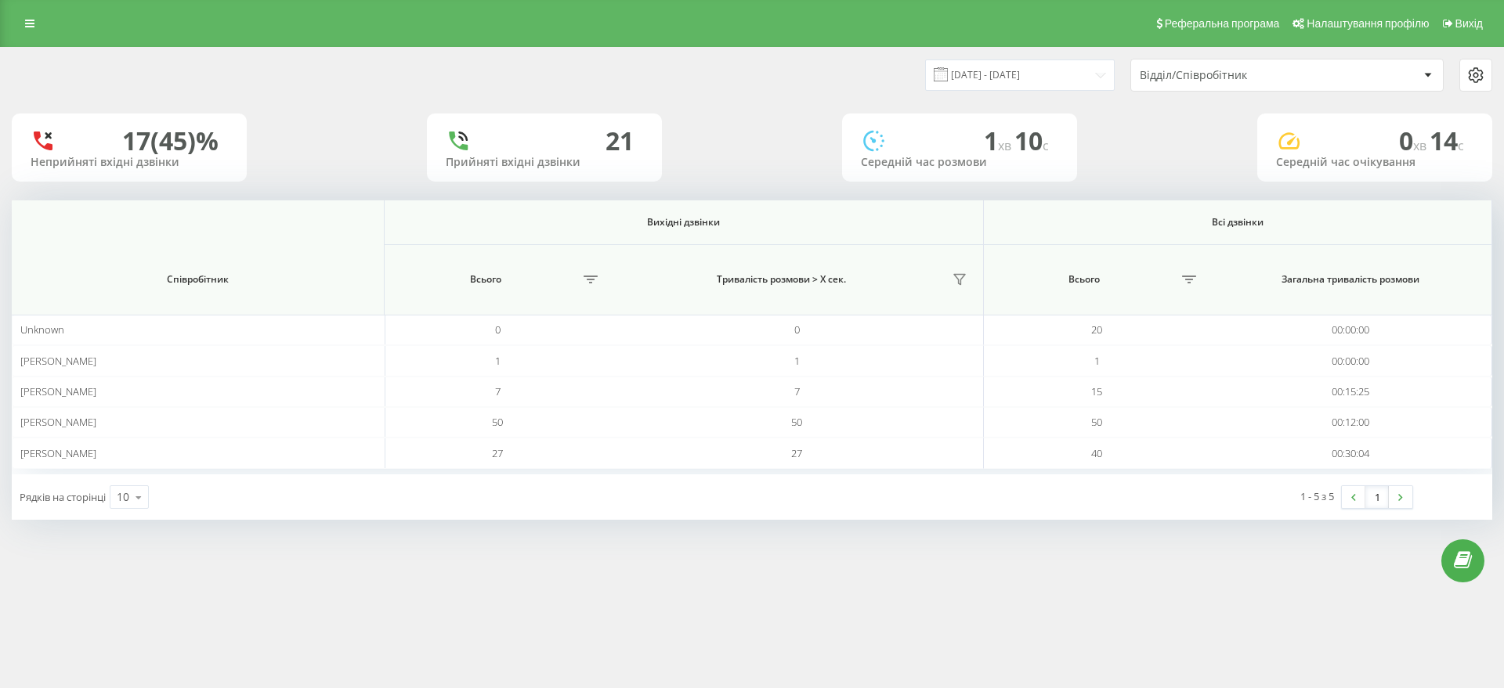
click at [1190, 79] on div "Відділ/Співробітник" at bounding box center [1232, 75] width 187 height 13
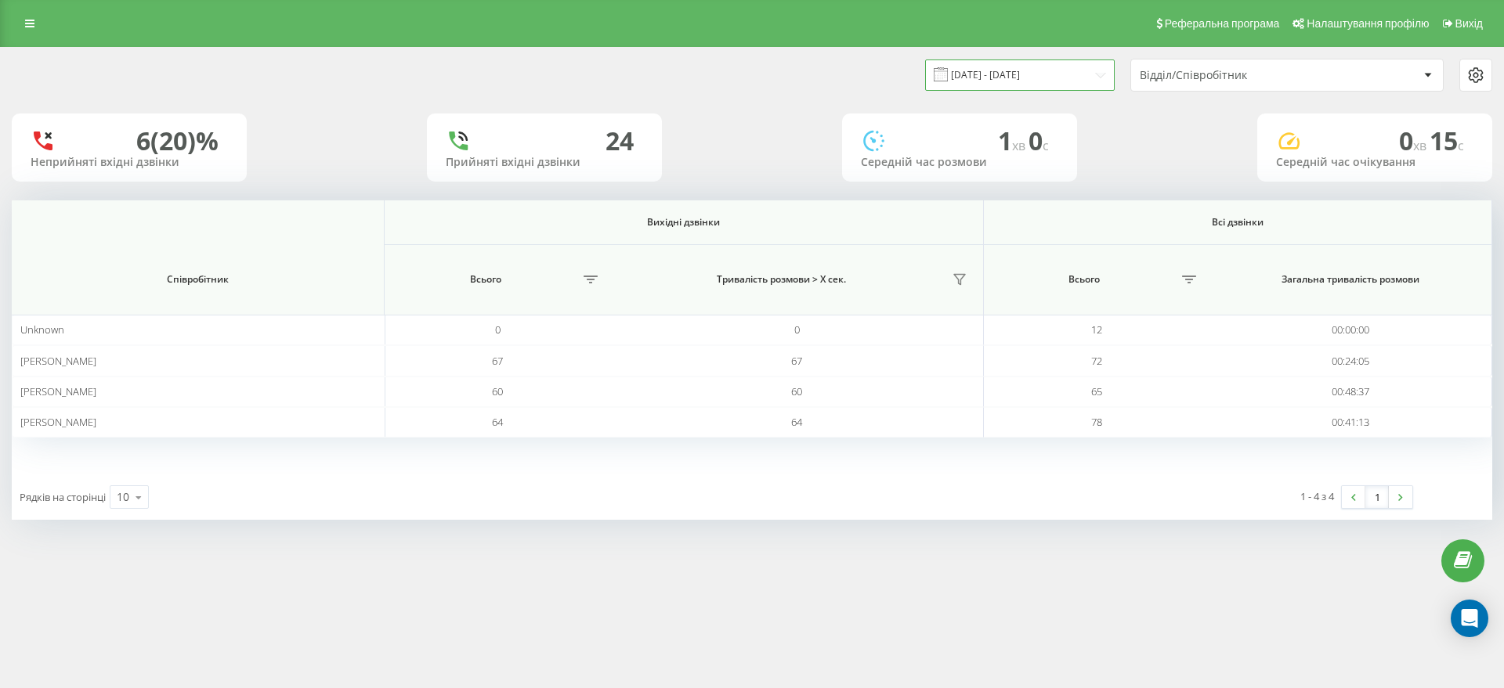
click at [1085, 85] on input "[DATE] - [DATE]" at bounding box center [1020, 75] width 190 height 31
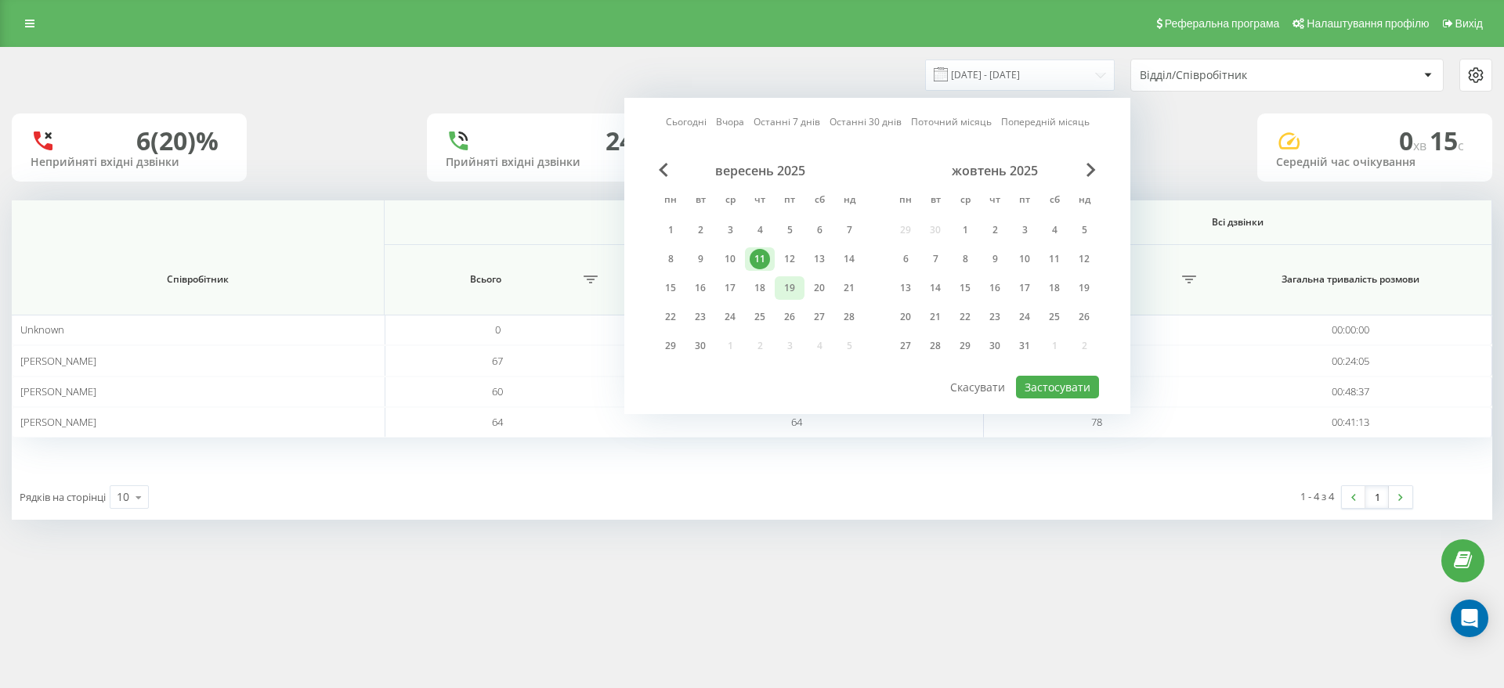
click at [788, 283] on div "19" at bounding box center [789, 288] width 20 height 20
click at [1067, 381] on button "Застосувати" at bounding box center [1057, 387] width 83 height 23
type input "[DATE] - [DATE]"
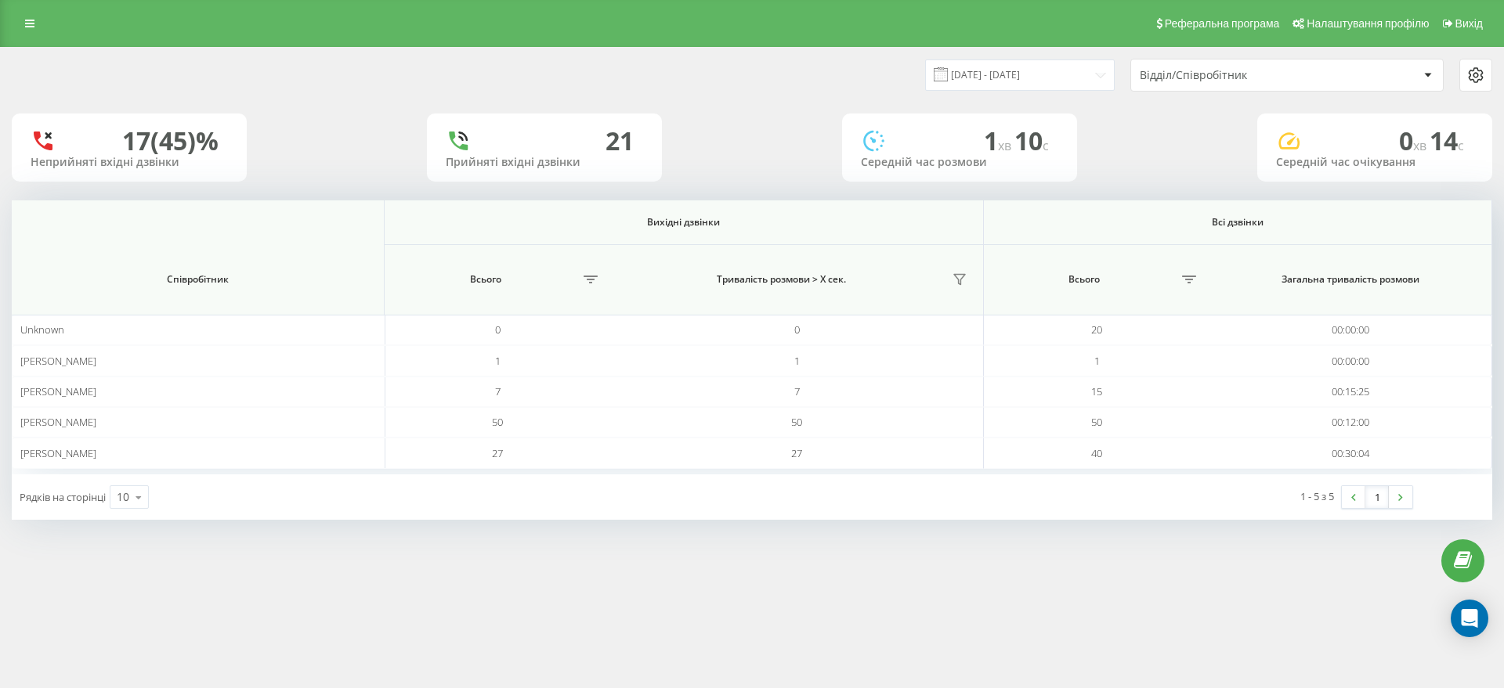
click at [1304, 84] on div "Відділ/Співробітник" at bounding box center [1287, 75] width 312 height 31
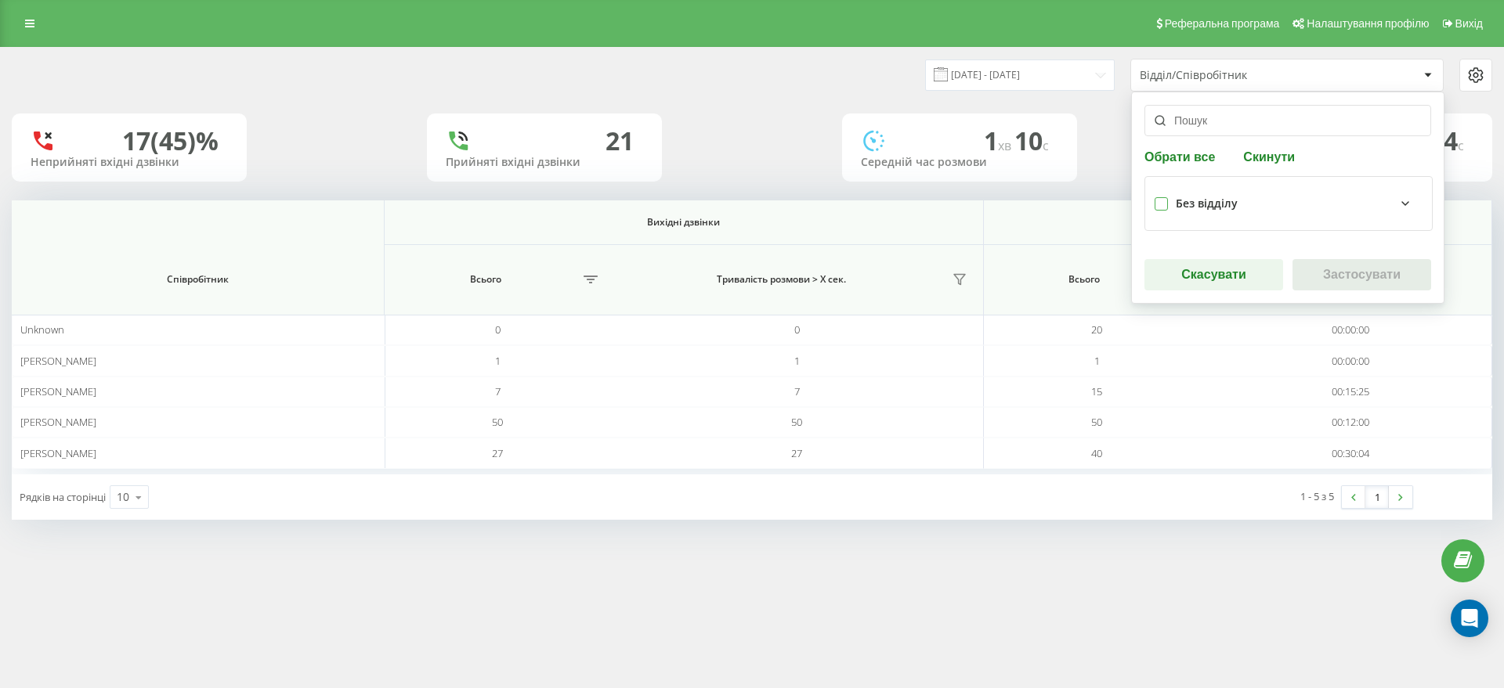
click at [1165, 197] on label at bounding box center [1160, 197] width 13 height 0
checkbox input "true"
click at [1357, 273] on button "Застосувати" at bounding box center [1361, 274] width 139 height 31
